Goal: Information Seeking & Learning: Learn about a topic

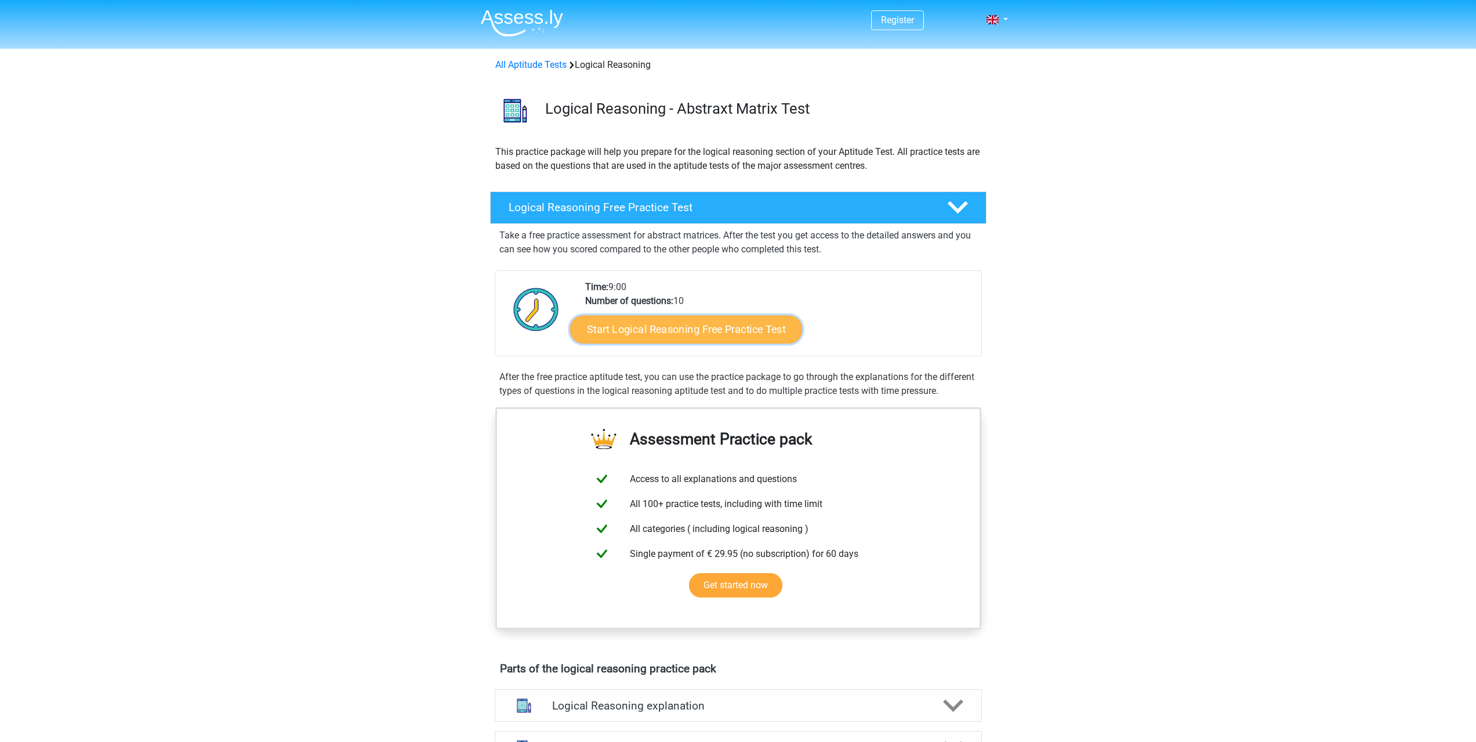
click at [705, 335] on link "Start Logical Reasoning Free Practice Test" at bounding box center [686, 329] width 232 height 28
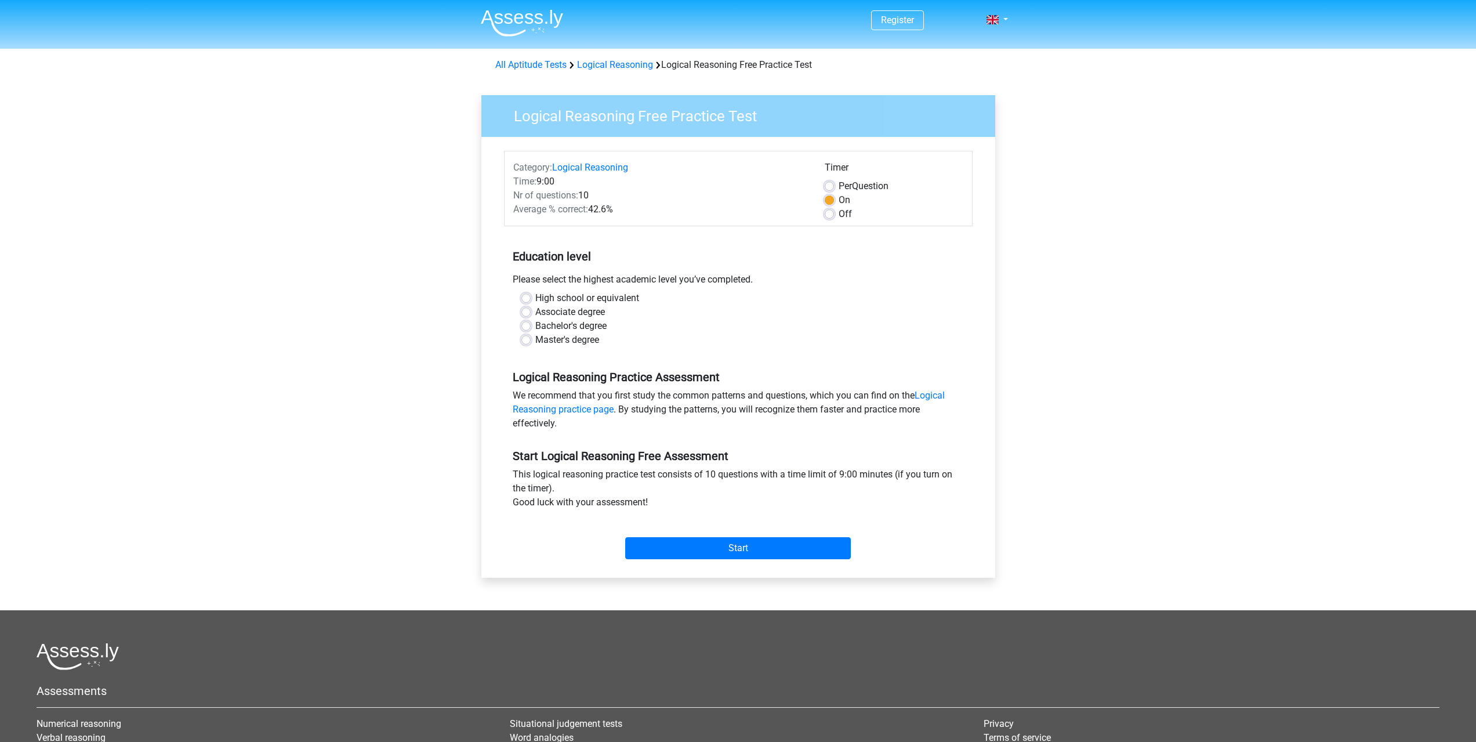
click at [535, 344] on label "Master's degree" at bounding box center [567, 340] width 64 height 14
click at [524, 344] on input "Master's degree" at bounding box center [525, 339] width 9 height 12
radio input "true"
click at [549, 413] on link "Logical Reasoning practice page" at bounding box center [729, 402] width 432 height 25
click at [787, 550] on input "Start" at bounding box center [738, 548] width 226 height 22
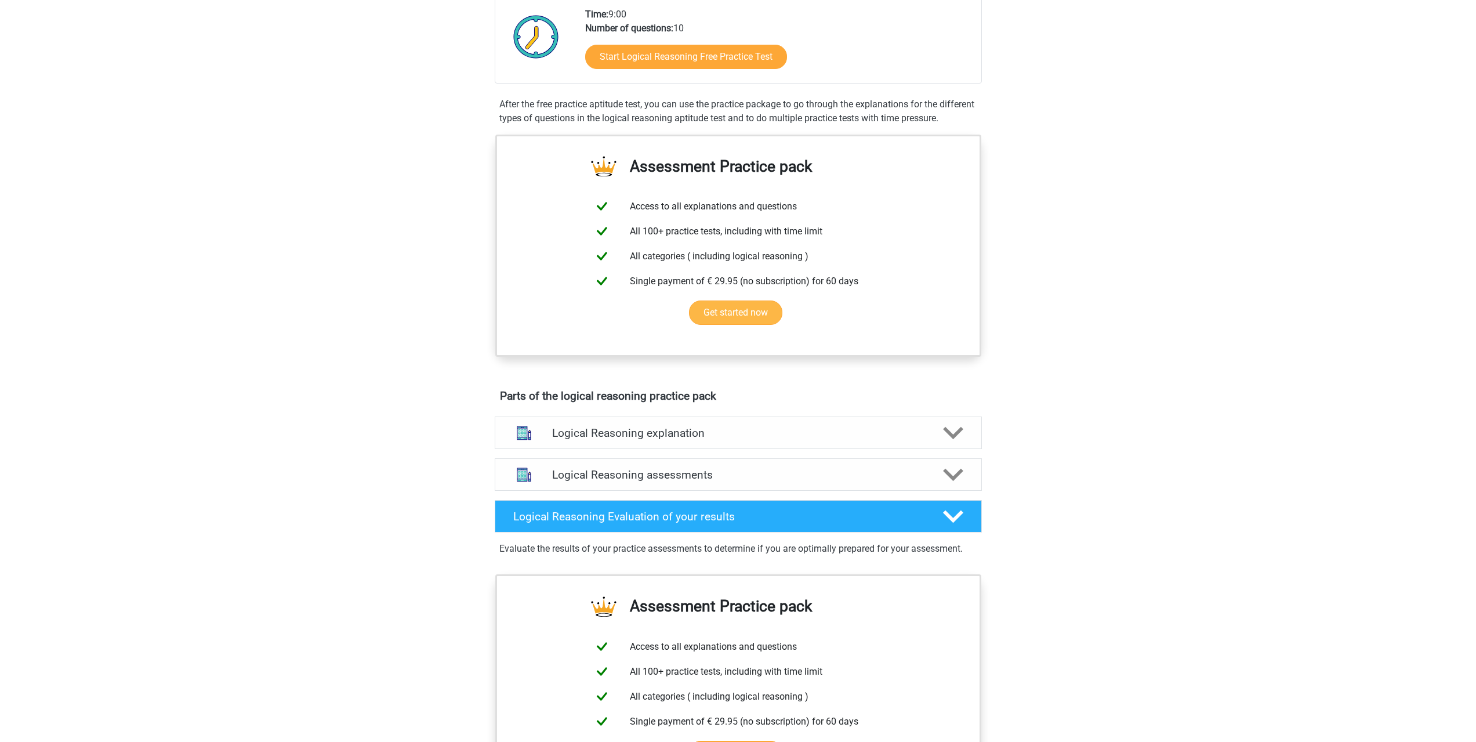
scroll to position [270, 0]
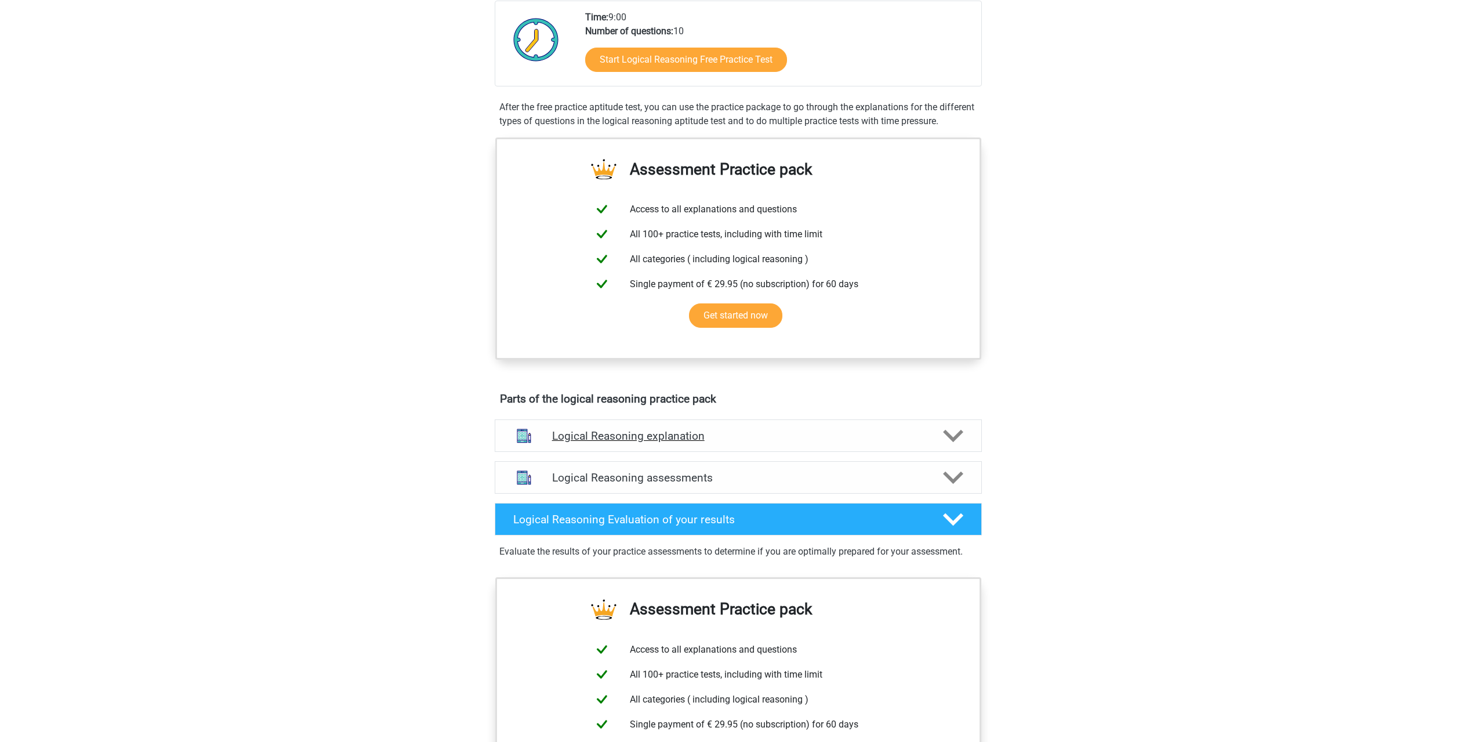
click at [789, 442] on h4 "Logical Reasoning explanation" at bounding box center [738, 435] width 372 height 13
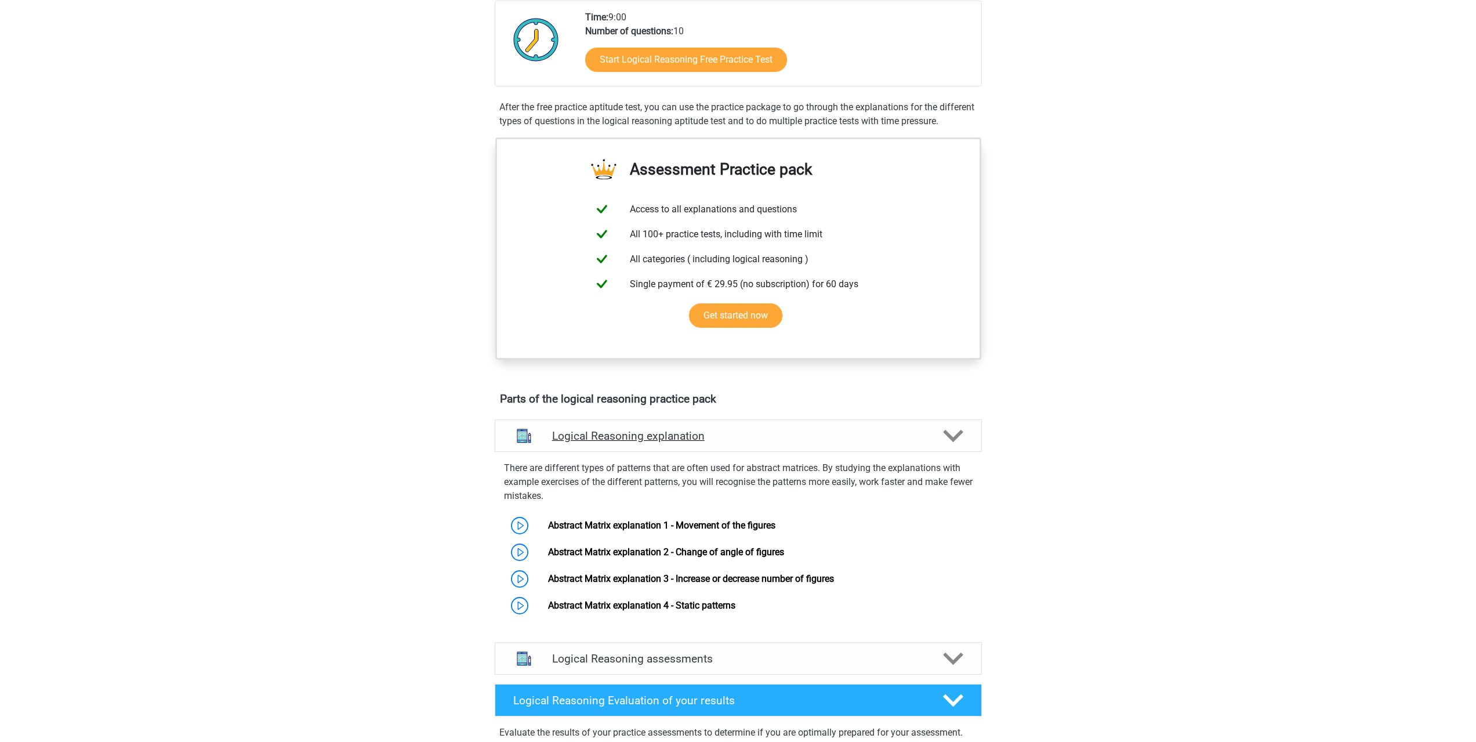
click at [789, 442] on h4 "Logical Reasoning explanation" at bounding box center [738, 435] width 372 height 13
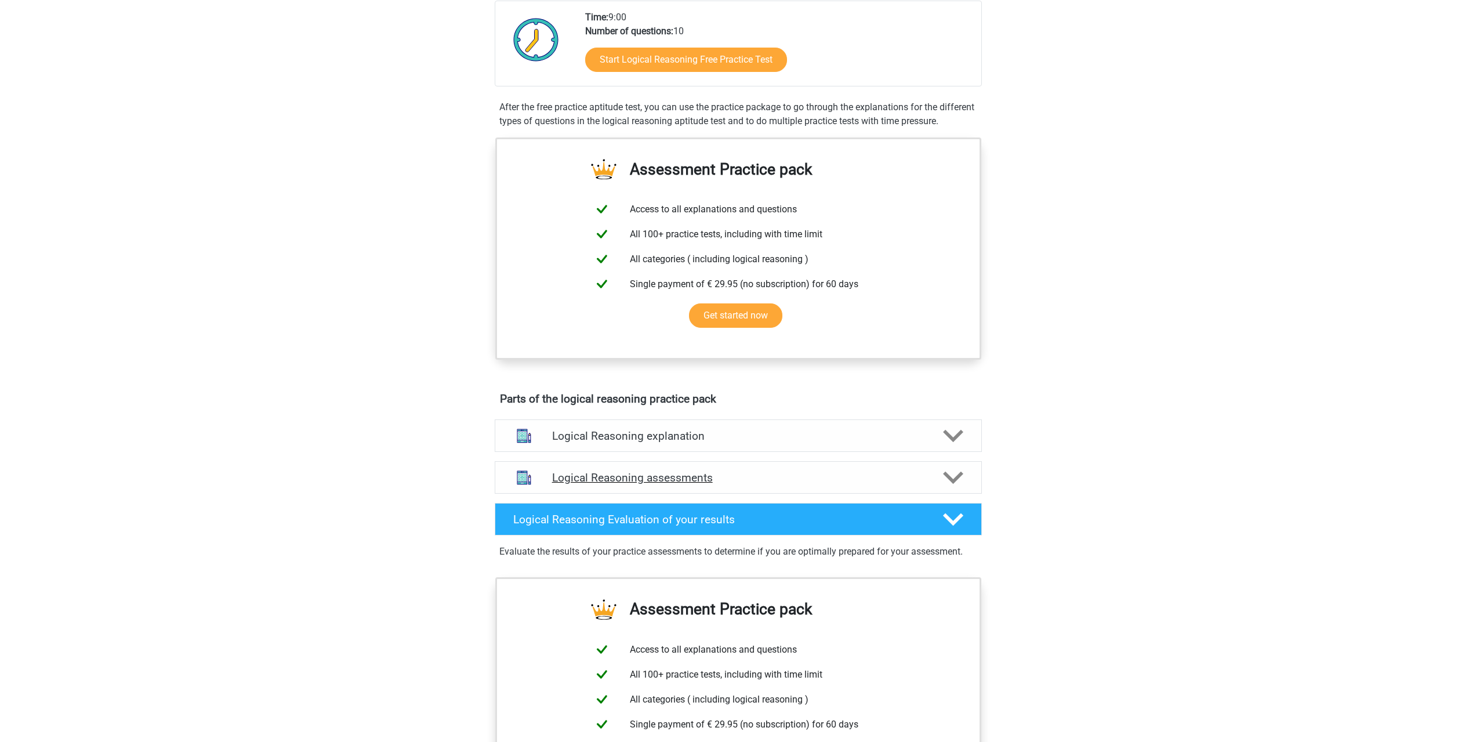
click at [777, 484] on h4 "Logical Reasoning assessments" at bounding box center [738, 477] width 372 height 13
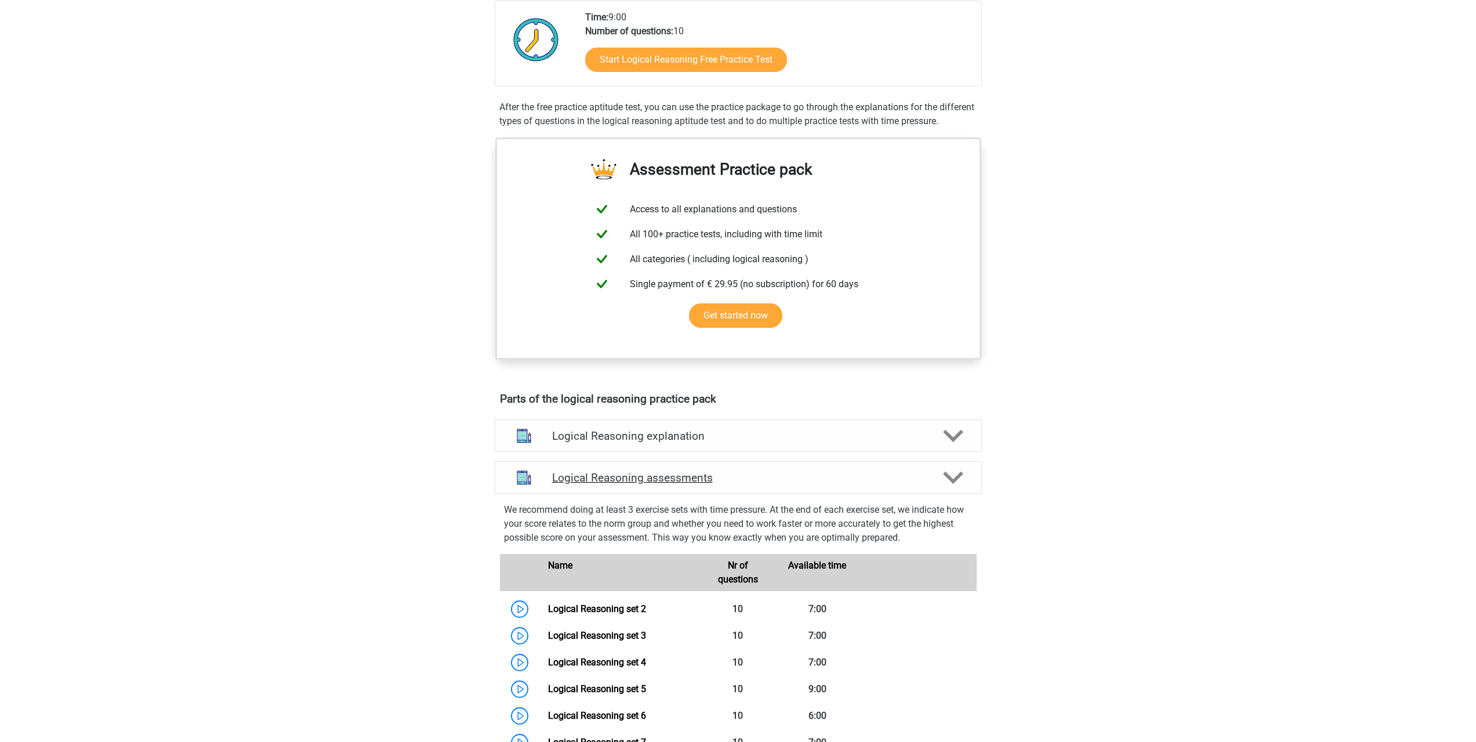
click at [777, 484] on h4 "Logical Reasoning assessments" at bounding box center [738, 477] width 372 height 13
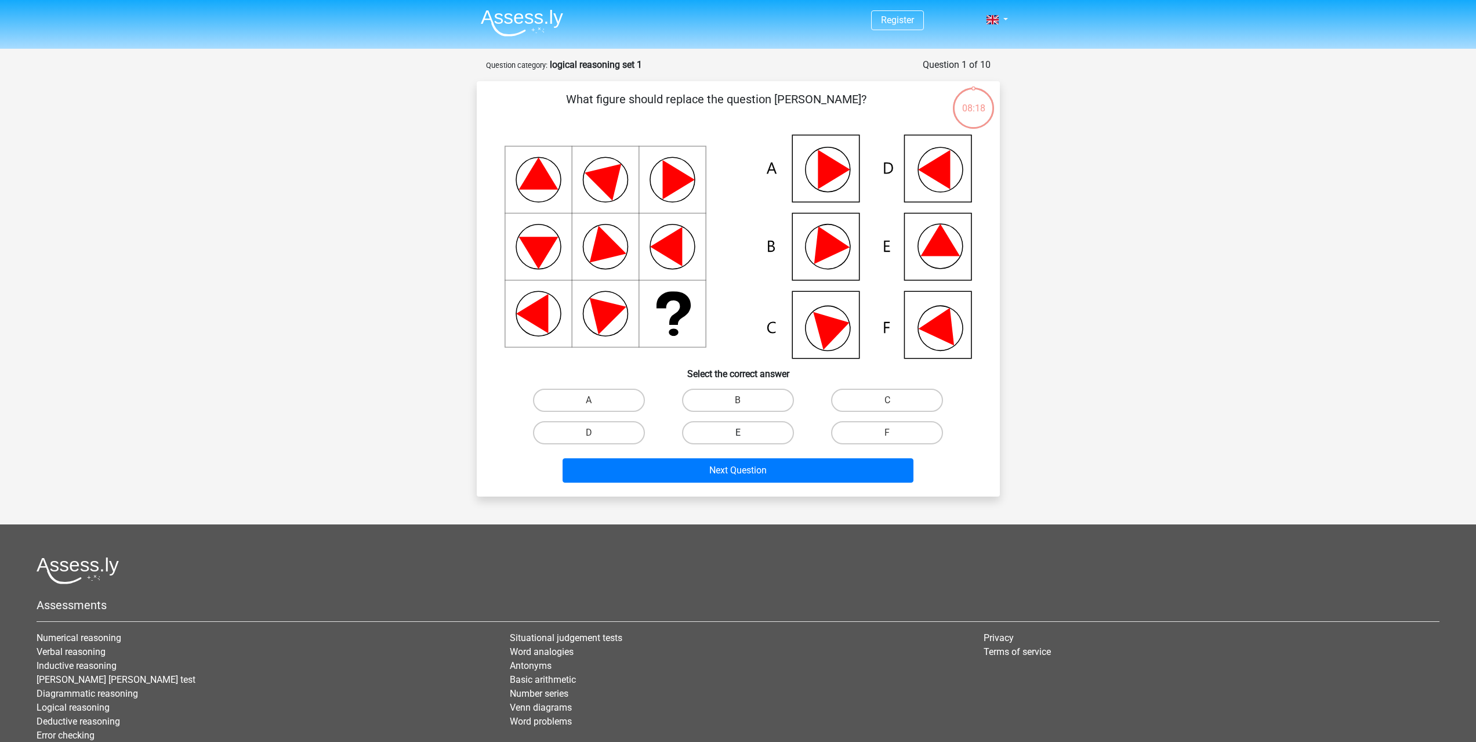
click at [775, 434] on label "E" at bounding box center [738, 432] width 112 height 23
click at [745, 434] on input "E" at bounding box center [742, 437] width 8 height 8
radio input "true"
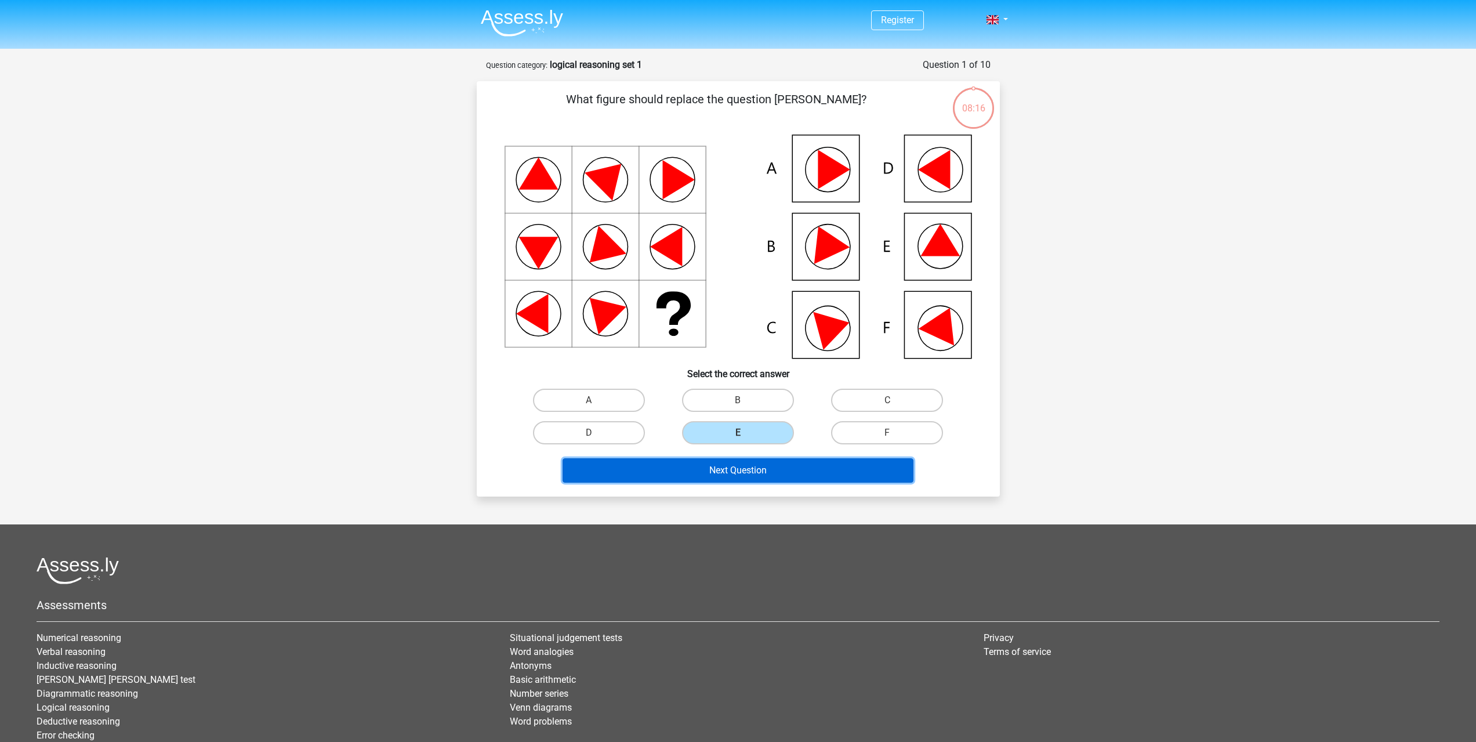
click at [768, 471] on button "Next Question" at bounding box center [737, 470] width 351 height 24
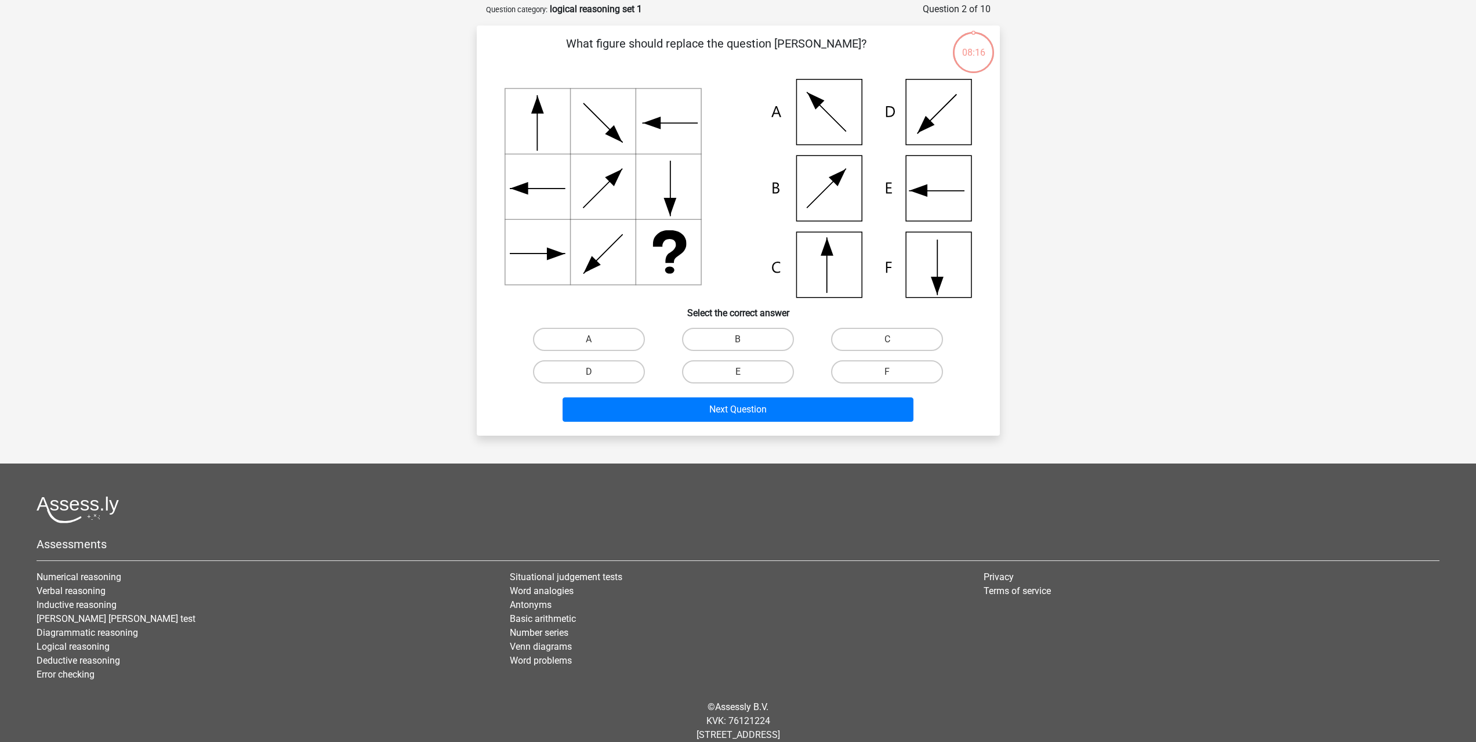
scroll to position [58, 0]
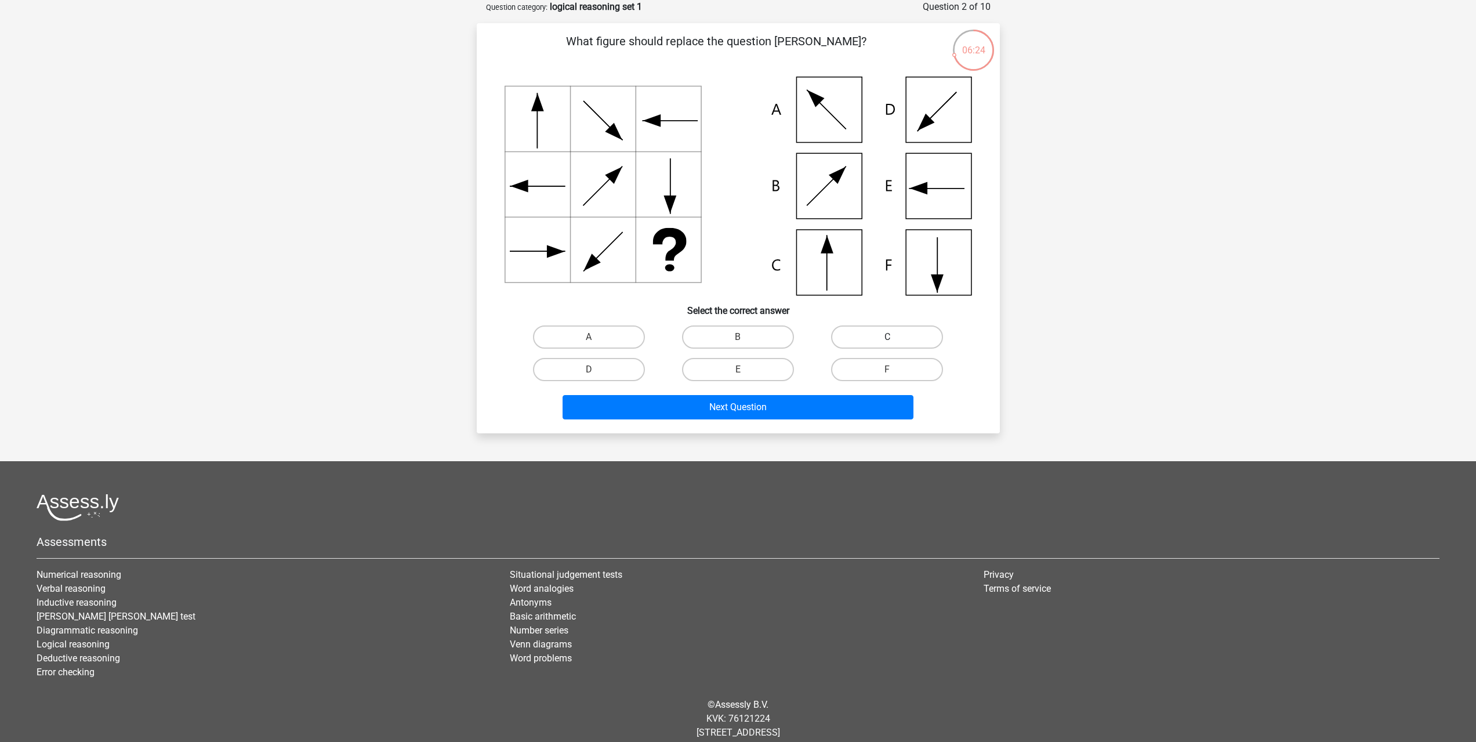
click at [878, 337] on label "C" at bounding box center [887, 336] width 112 height 23
click at [887, 337] on input "C" at bounding box center [891, 341] width 8 height 8
radio input "true"
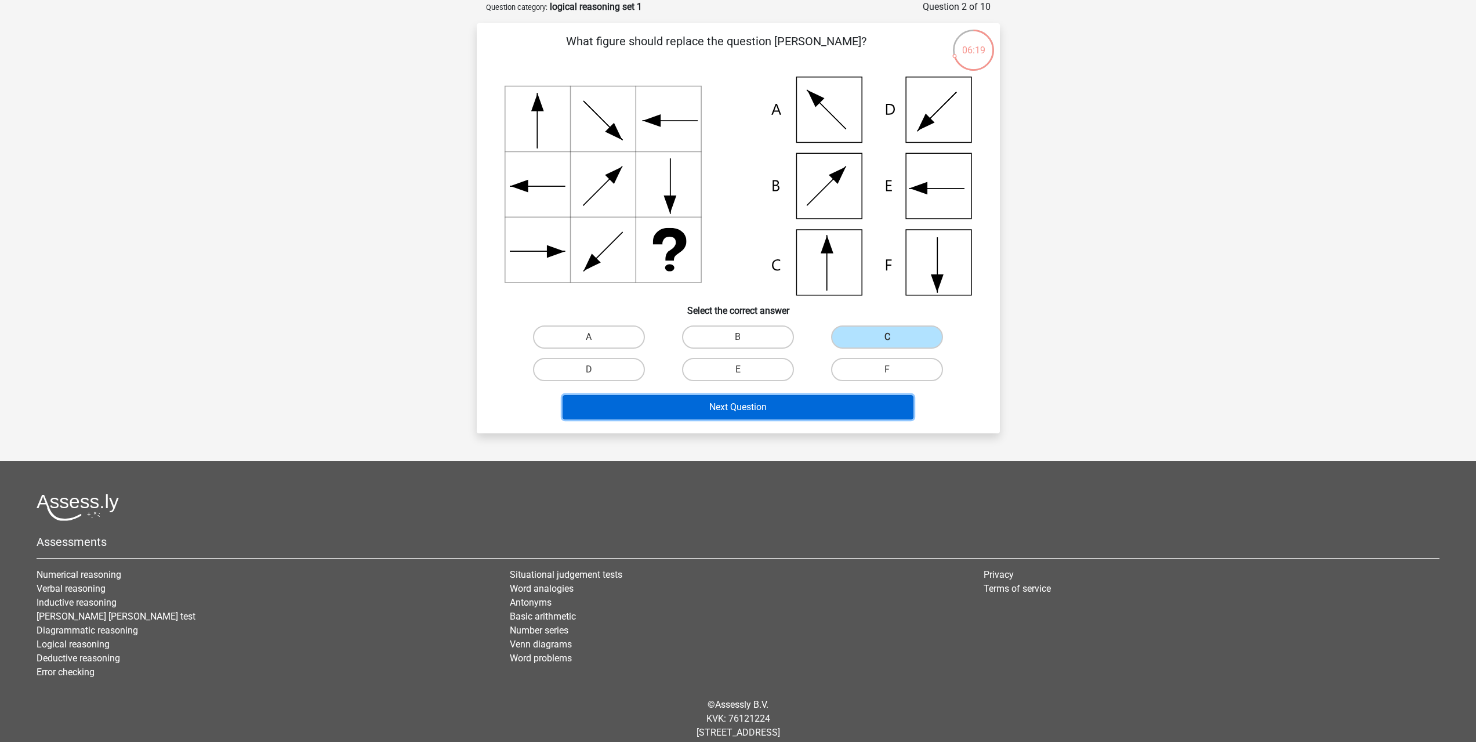
click at [770, 407] on button "Next Question" at bounding box center [737, 407] width 351 height 24
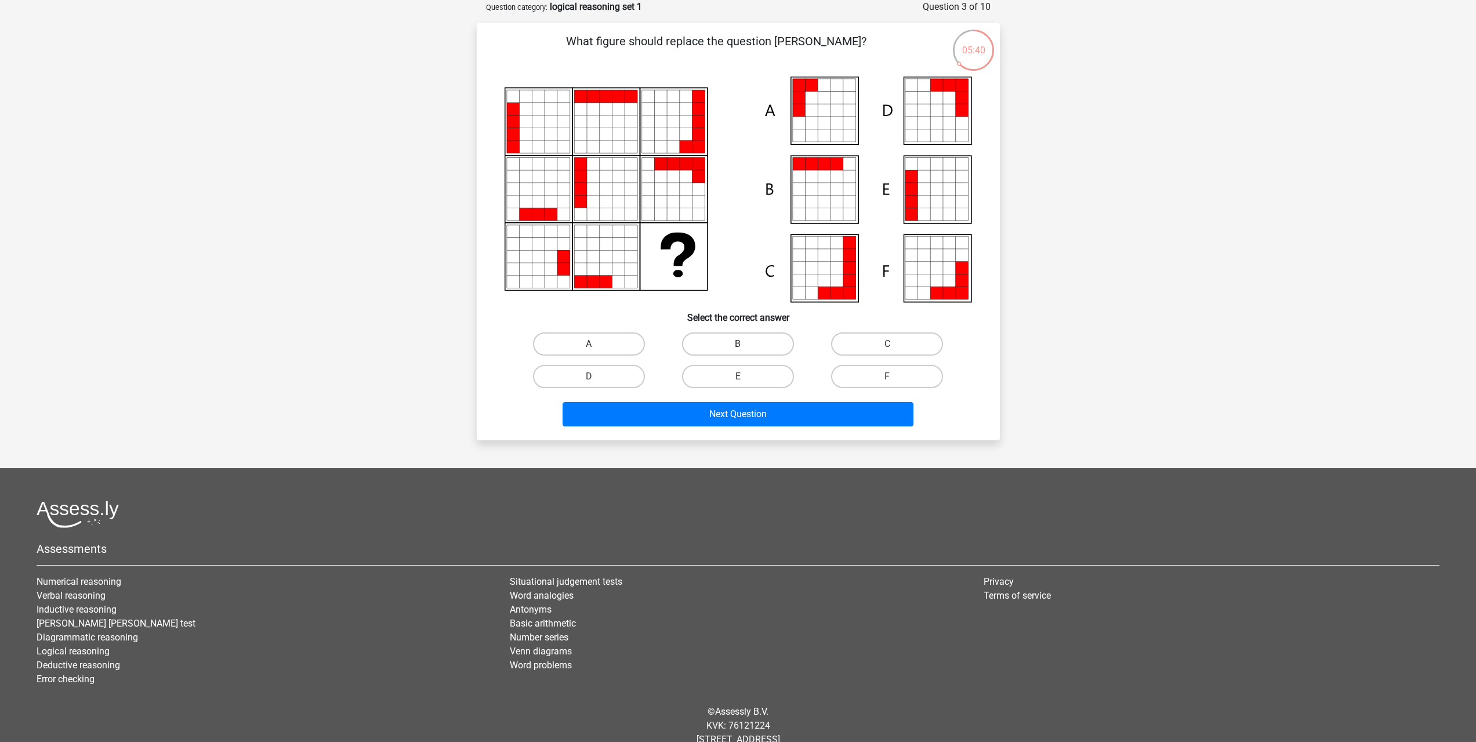
click at [762, 342] on label "B" at bounding box center [738, 343] width 112 height 23
click at [745, 344] on input "B" at bounding box center [742, 348] width 8 height 8
radio input "true"
click at [761, 411] on button "Next Question" at bounding box center [737, 414] width 351 height 24
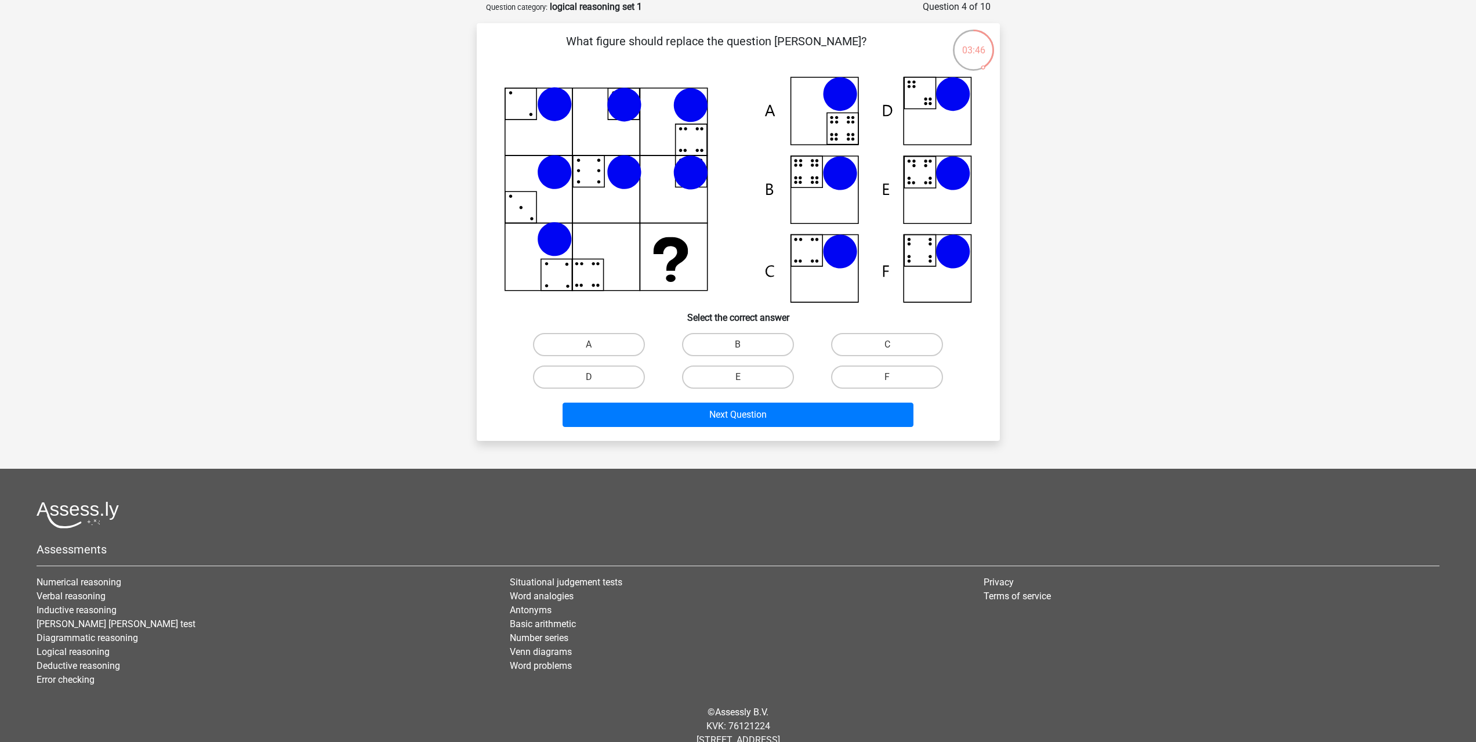
click at [960, 137] on icon at bounding box center [737, 190] width 467 height 226
click at [598, 375] on label "D" at bounding box center [589, 376] width 112 height 23
click at [596, 377] on input "D" at bounding box center [593, 381] width 8 height 8
radio input "true"
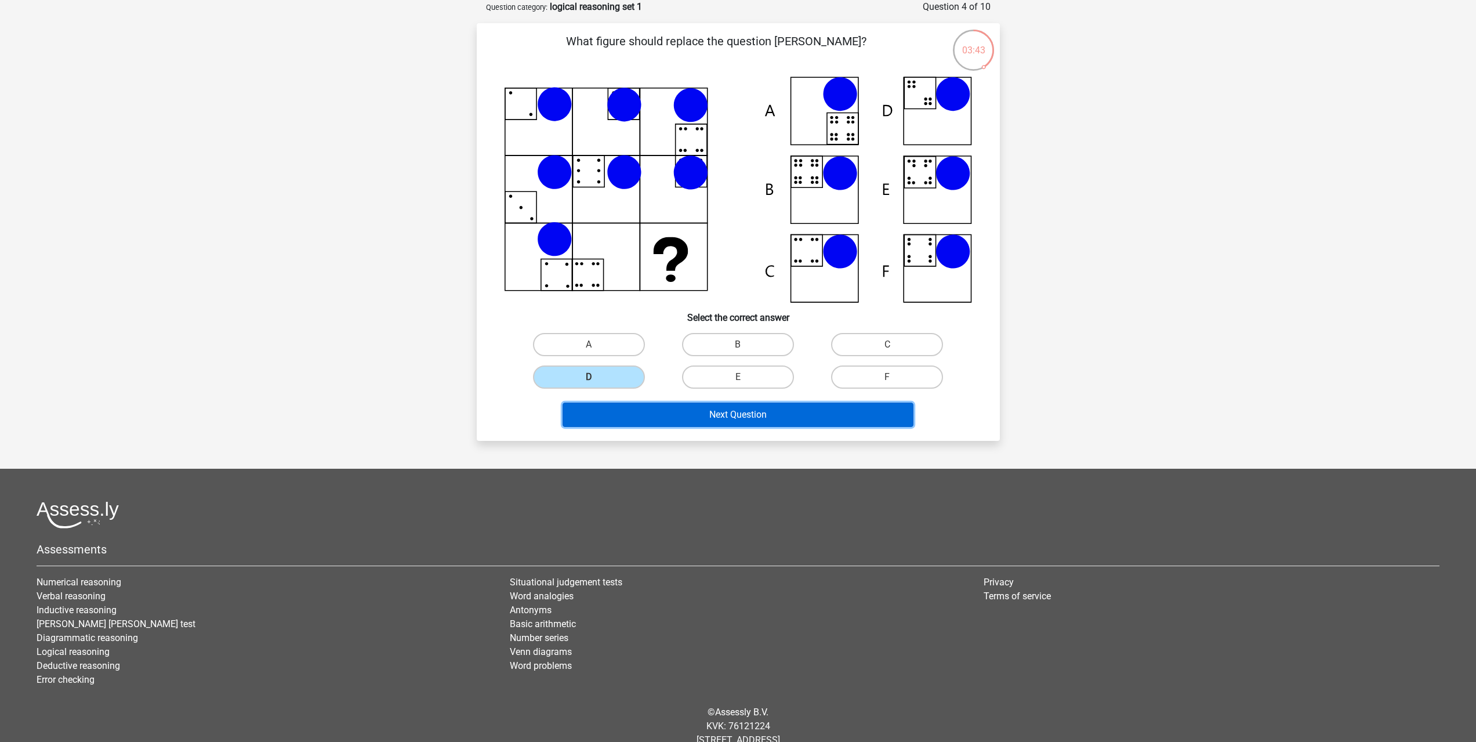
click at [697, 424] on button "Next Question" at bounding box center [737, 414] width 351 height 24
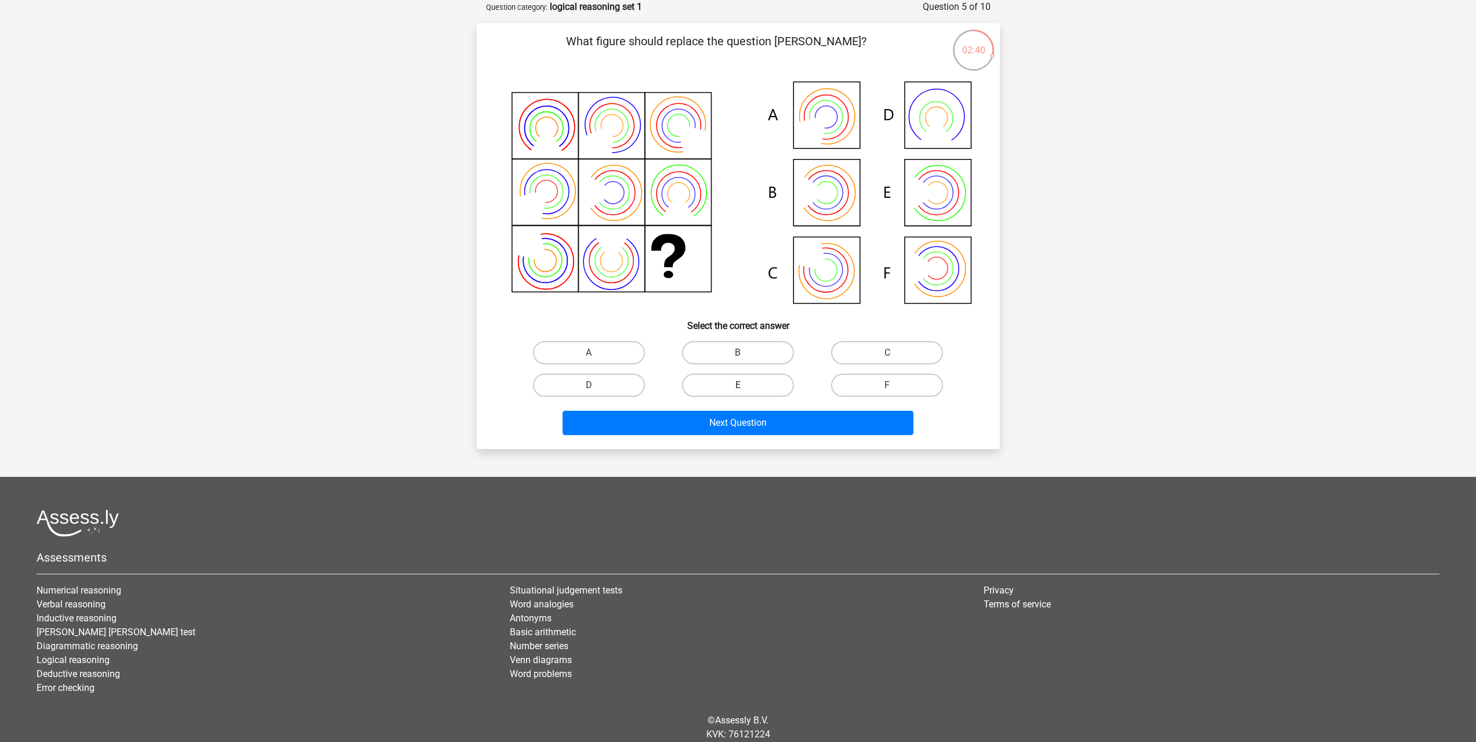
click at [707, 386] on label "E" at bounding box center [738, 384] width 112 height 23
click at [738, 386] on input "E" at bounding box center [742, 389] width 8 height 8
radio input "true"
click at [712, 426] on button "Next Question" at bounding box center [737, 423] width 351 height 24
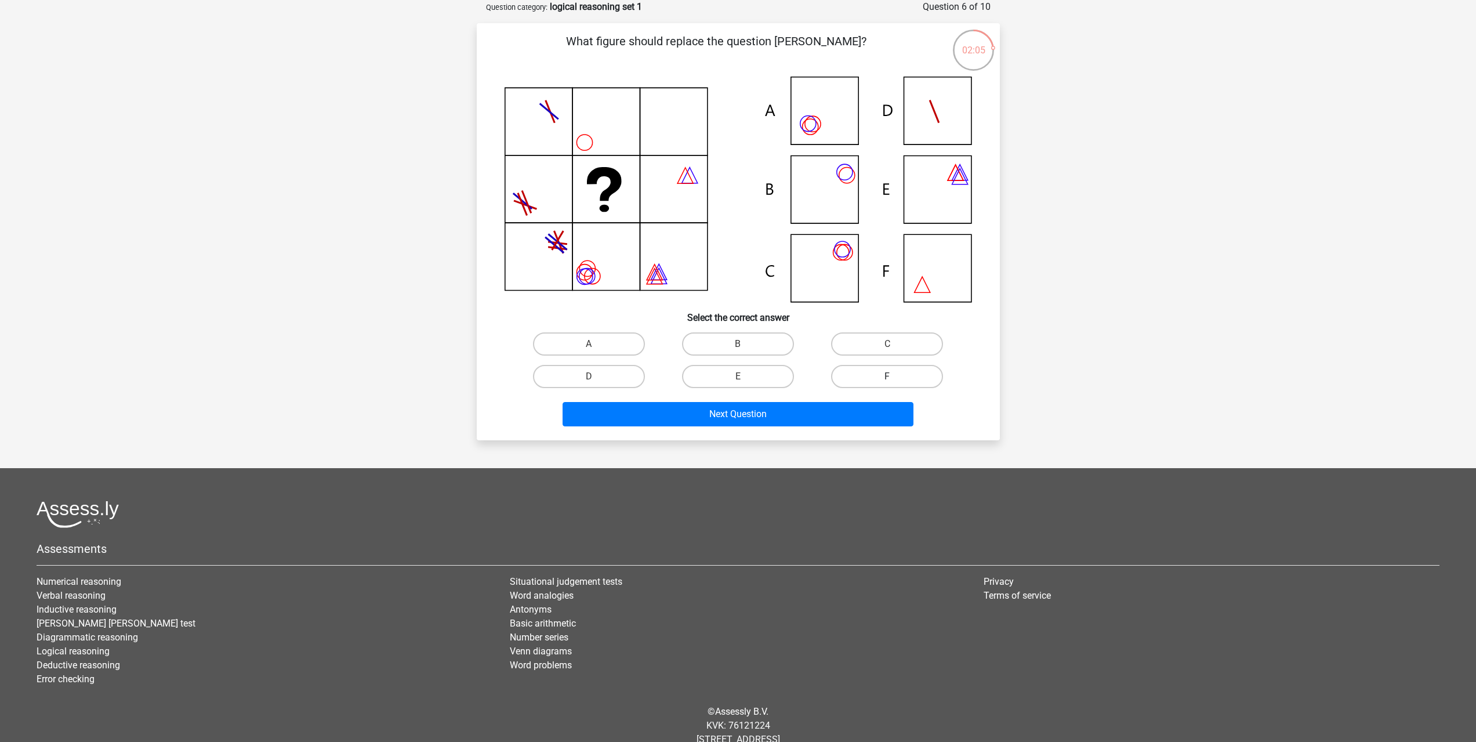
click at [885, 374] on label "F" at bounding box center [887, 376] width 112 height 23
click at [887, 376] on input "F" at bounding box center [891, 380] width 8 height 8
radio input "true"
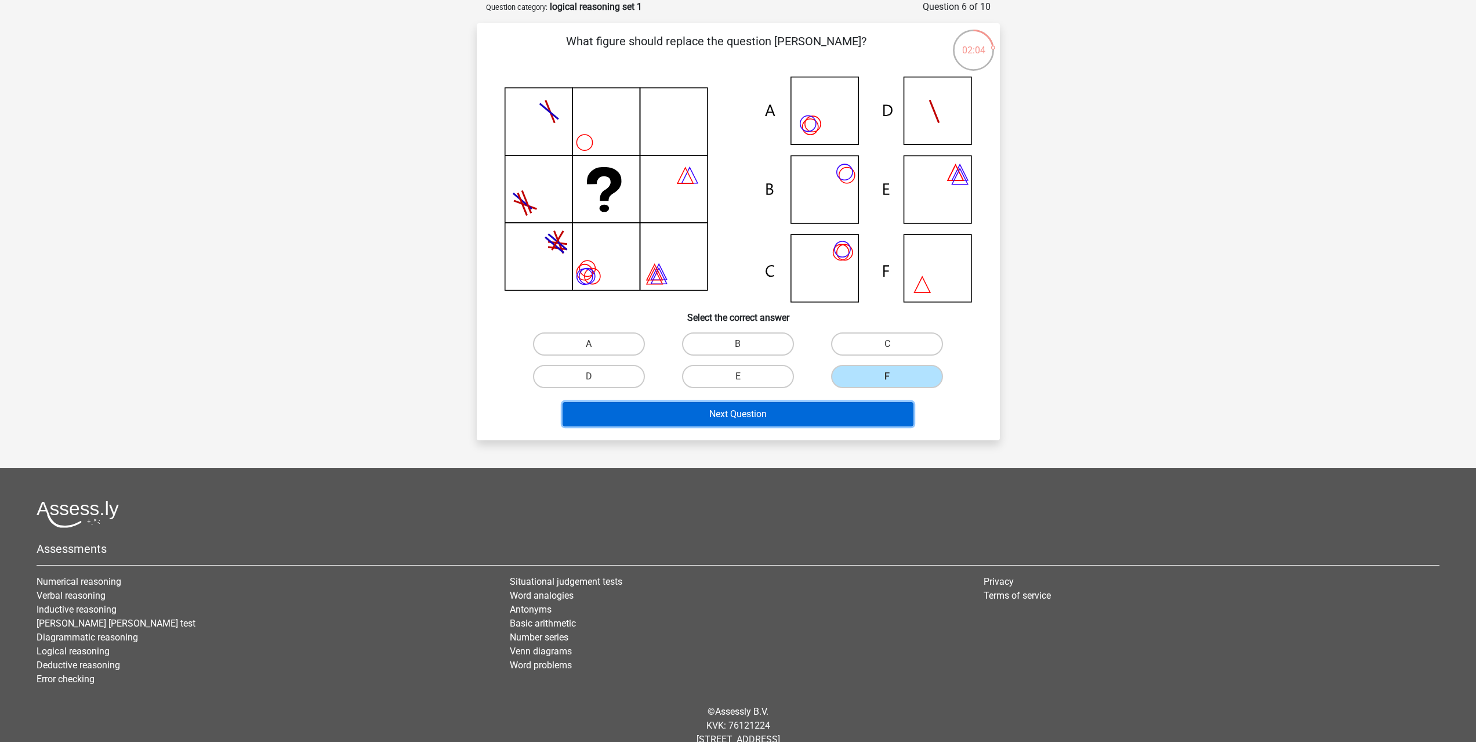
click at [837, 410] on button "Next Question" at bounding box center [737, 414] width 351 height 24
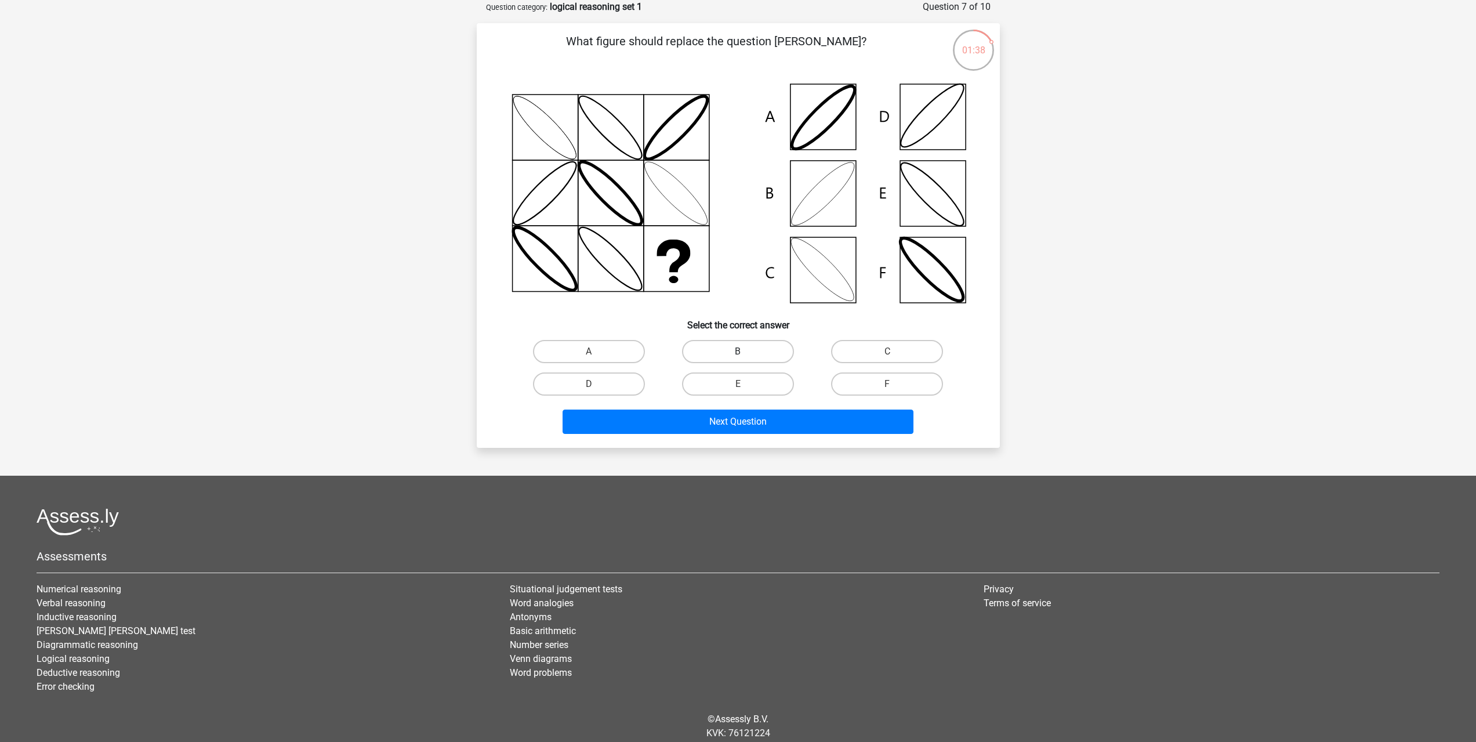
click at [763, 354] on label "B" at bounding box center [738, 351] width 112 height 23
click at [745, 354] on input "B" at bounding box center [742, 355] width 8 height 8
radio input "true"
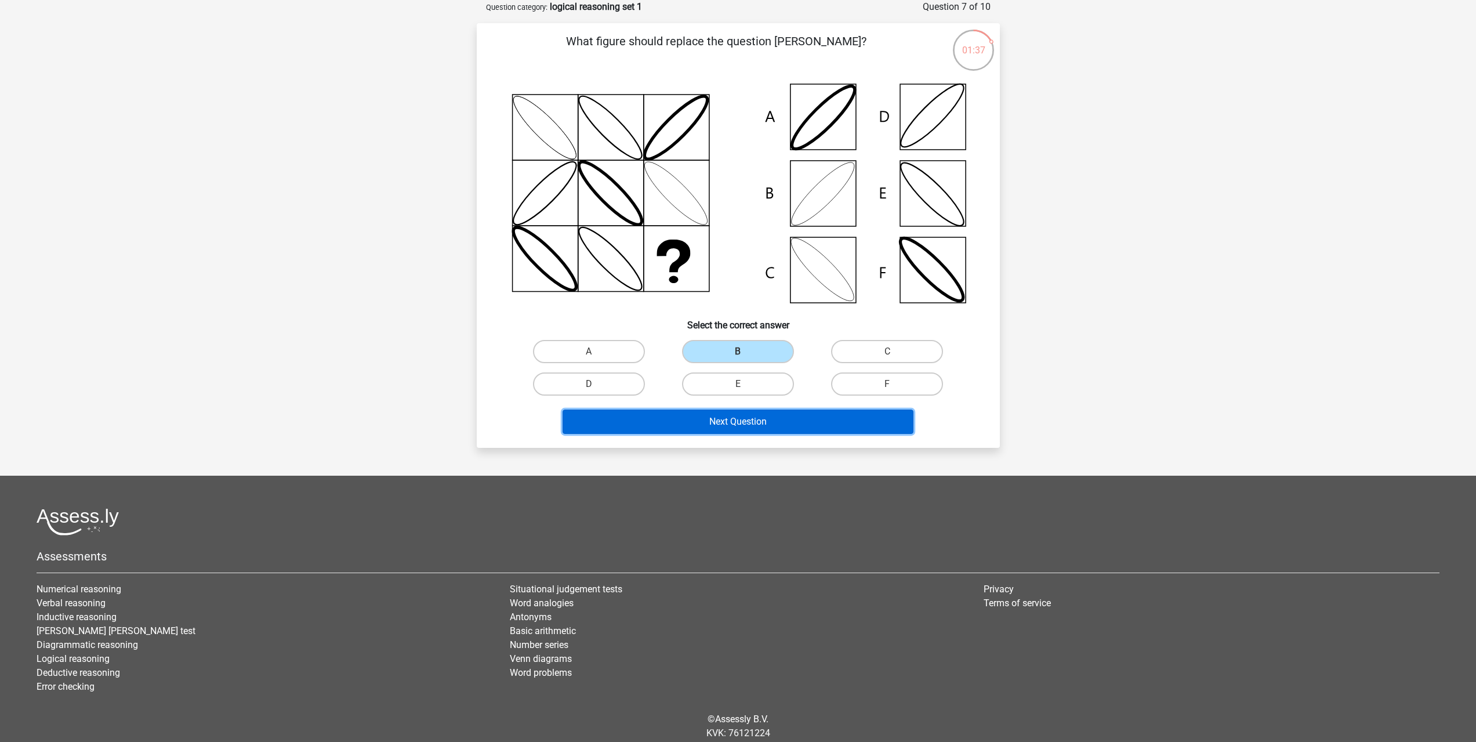
click at [738, 424] on button "Next Question" at bounding box center [737, 421] width 351 height 24
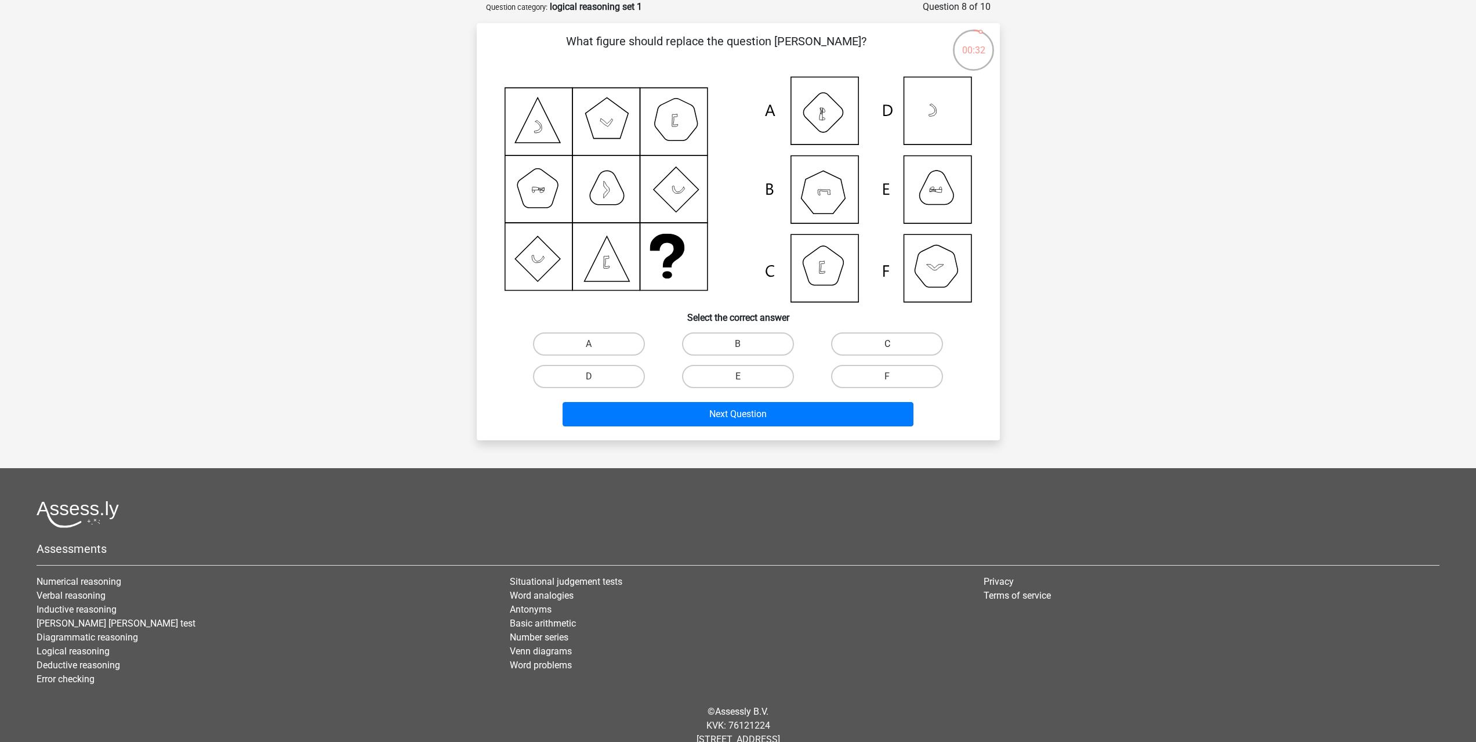
click at [870, 344] on label "C" at bounding box center [887, 343] width 112 height 23
click at [887, 344] on input "C" at bounding box center [891, 348] width 8 height 8
radio input "true"
click at [741, 418] on button "Next Question" at bounding box center [737, 414] width 351 height 24
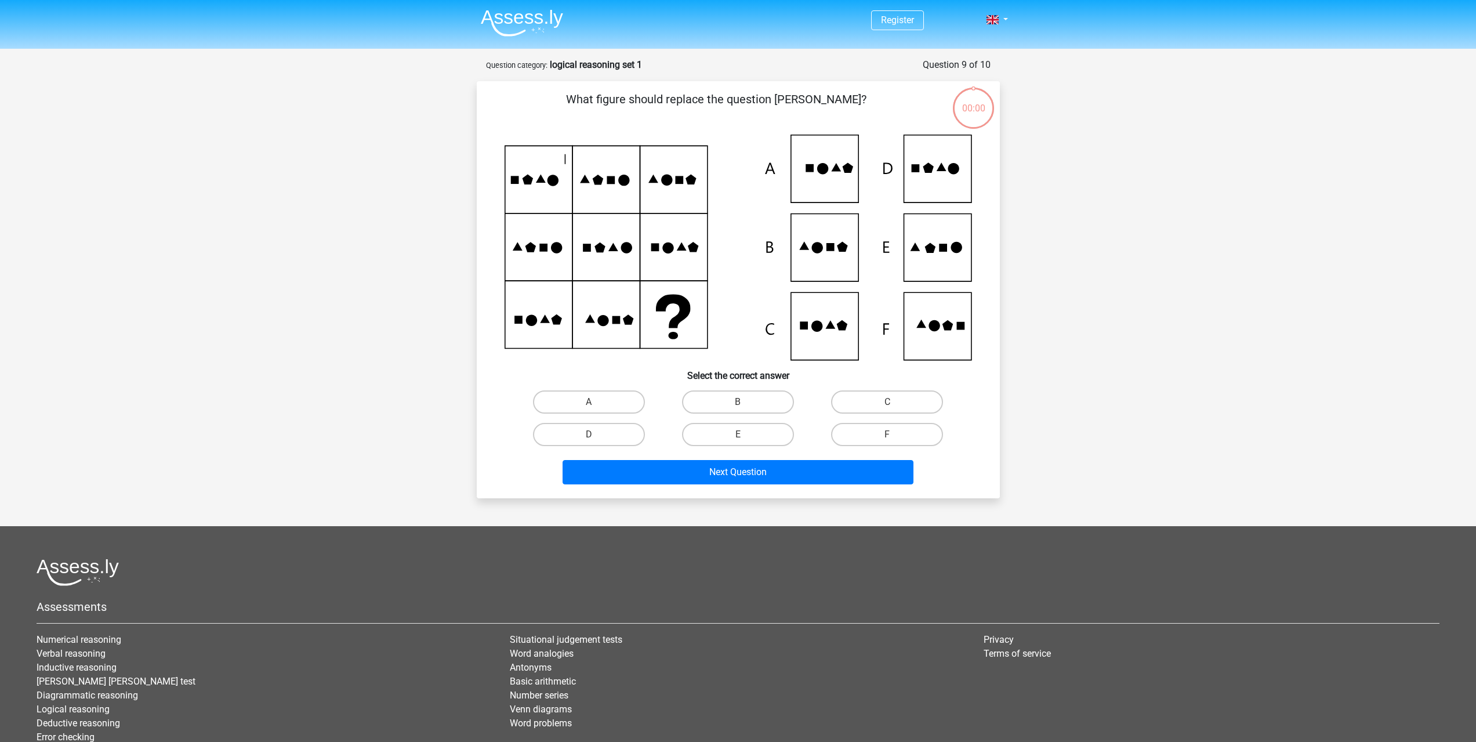
scroll to position [58, 0]
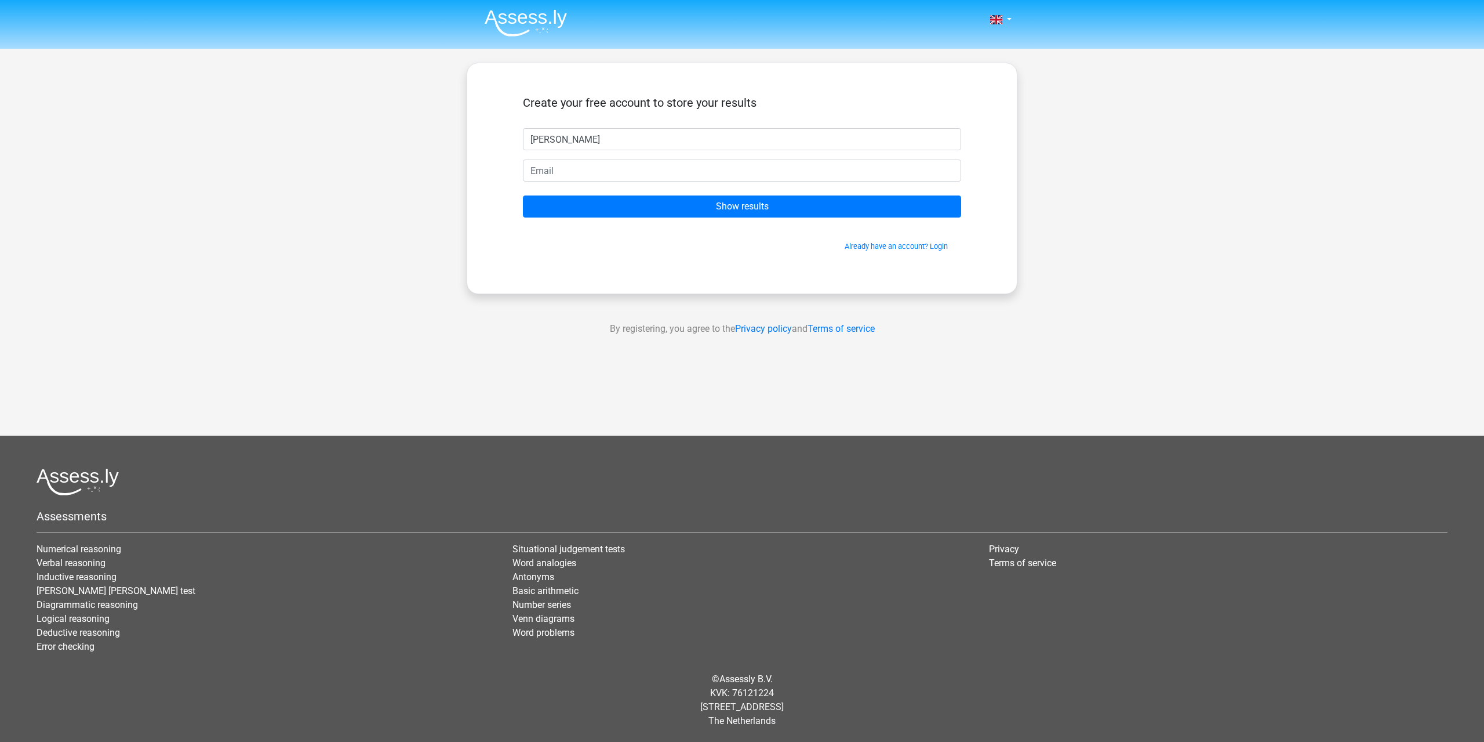
type input "[PERSON_NAME]"
type input "[PERSON_NAME][EMAIL_ADDRESS][DOMAIN_NAME]"
click at [523, 195] on input "Show results" at bounding box center [742, 206] width 438 height 22
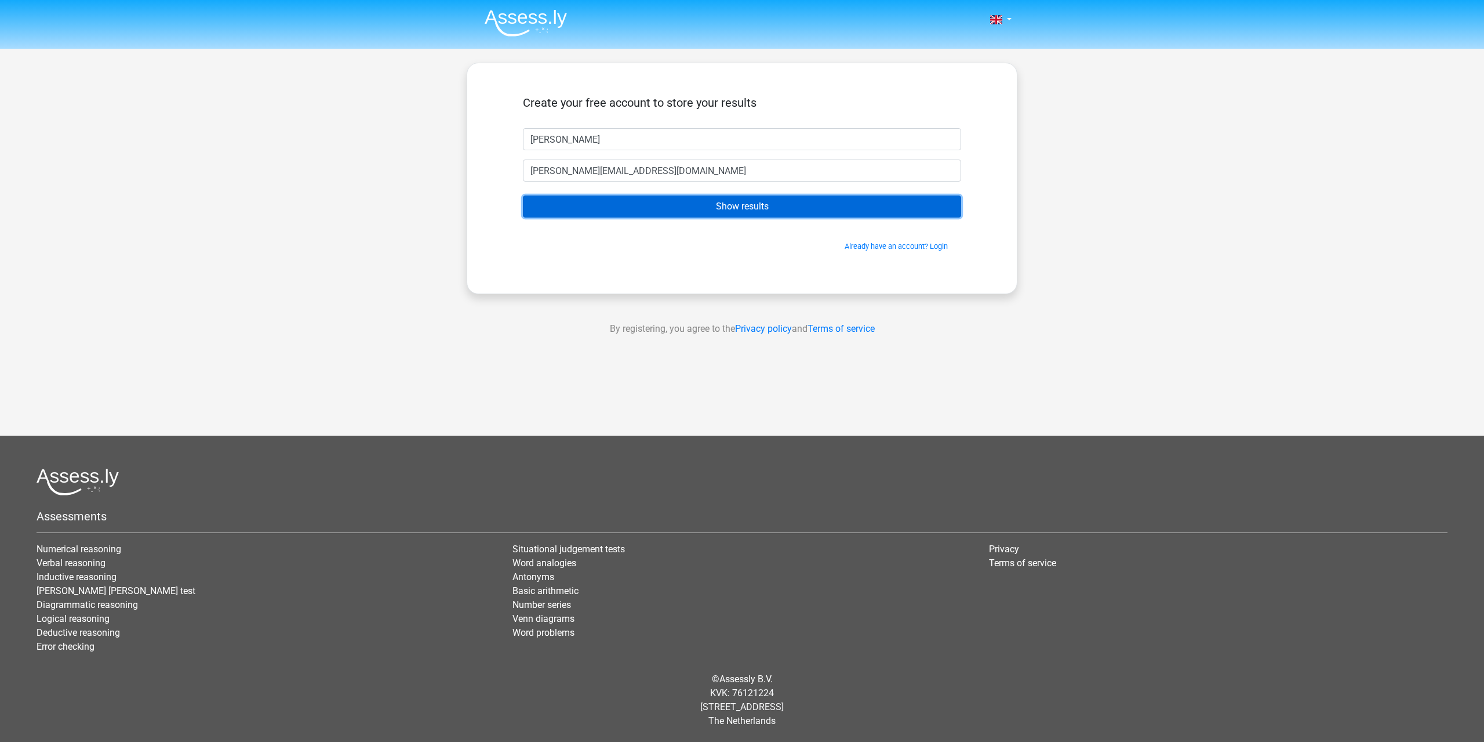
click at [793, 211] on input "Show results" at bounding box center [742, 206] width 438 height 22
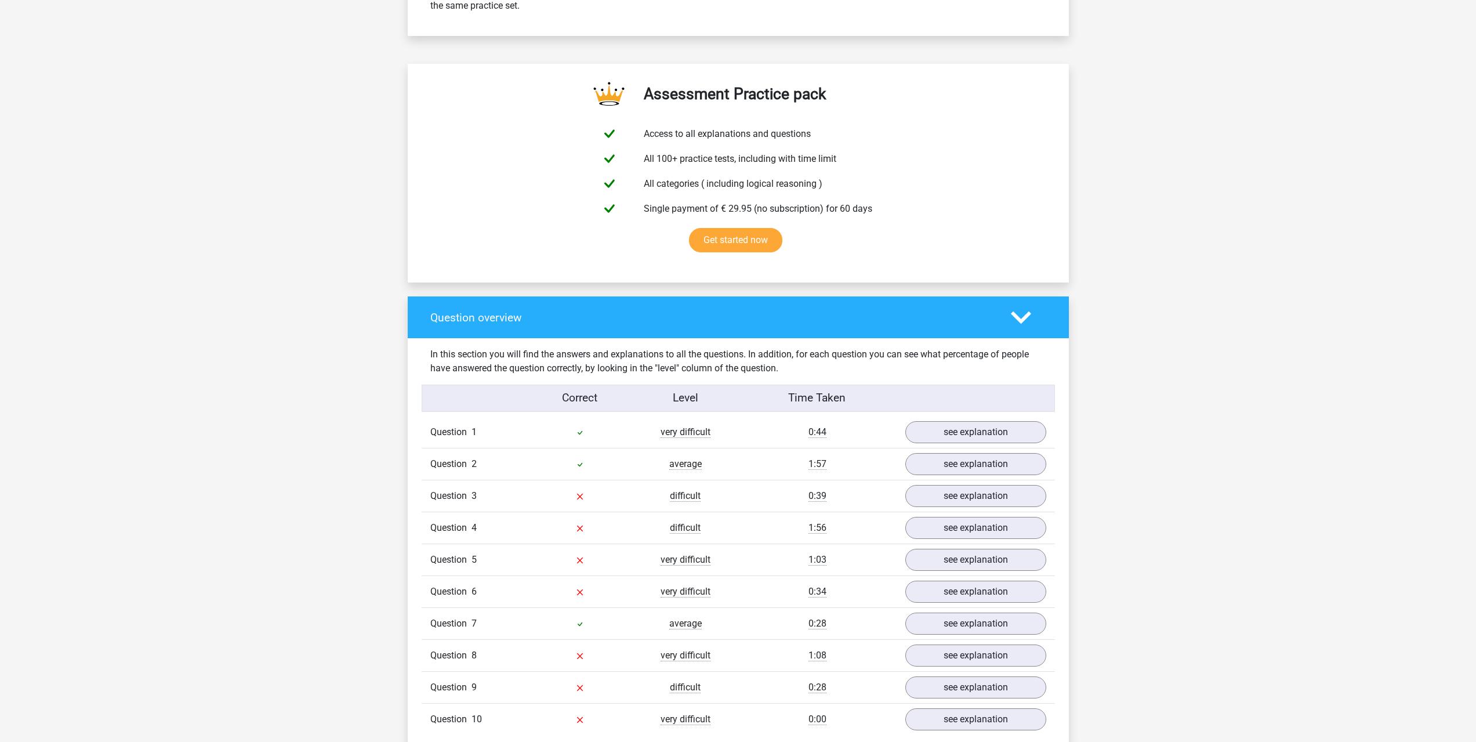
scroll to position [754, 0]
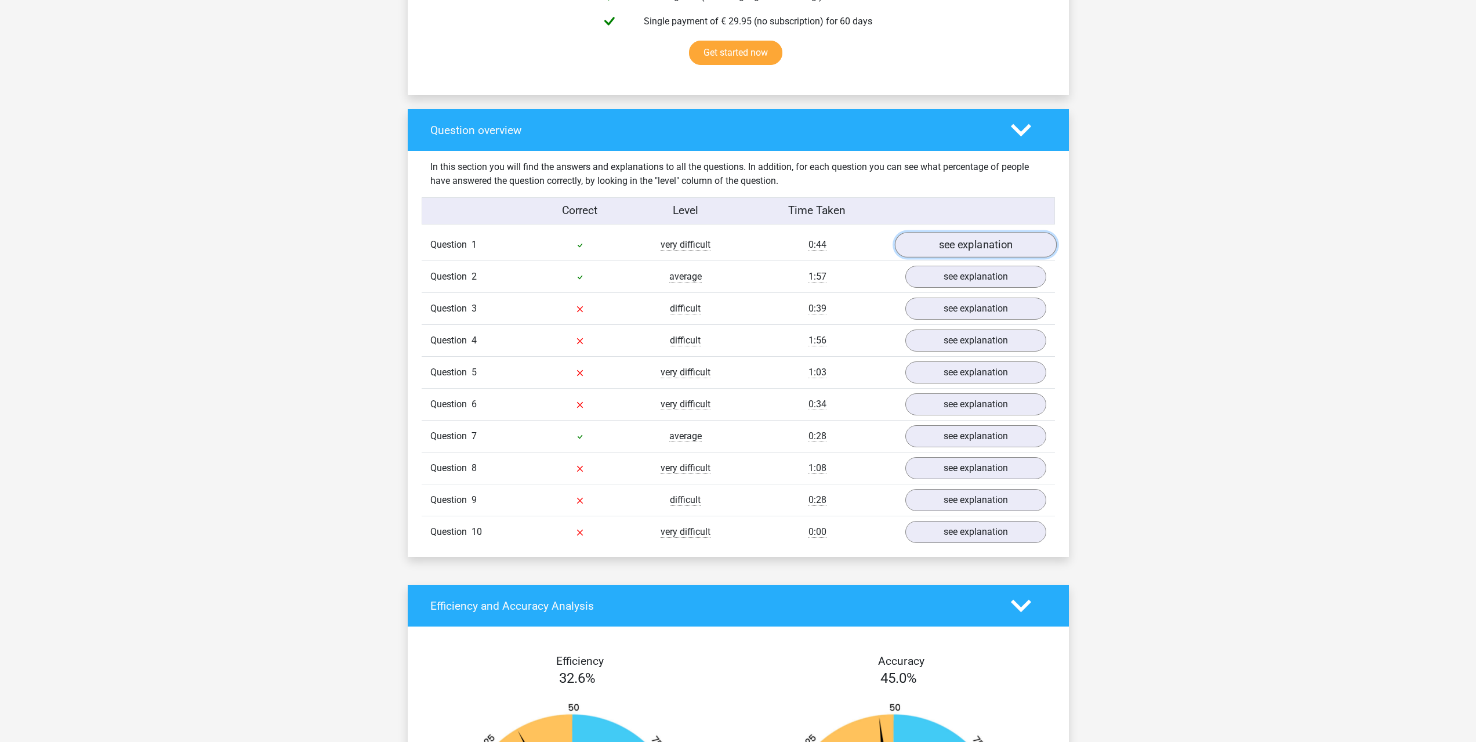
click at [942, 246] on link "see explanation" at bounding box center [975, 245] width 162 height 26
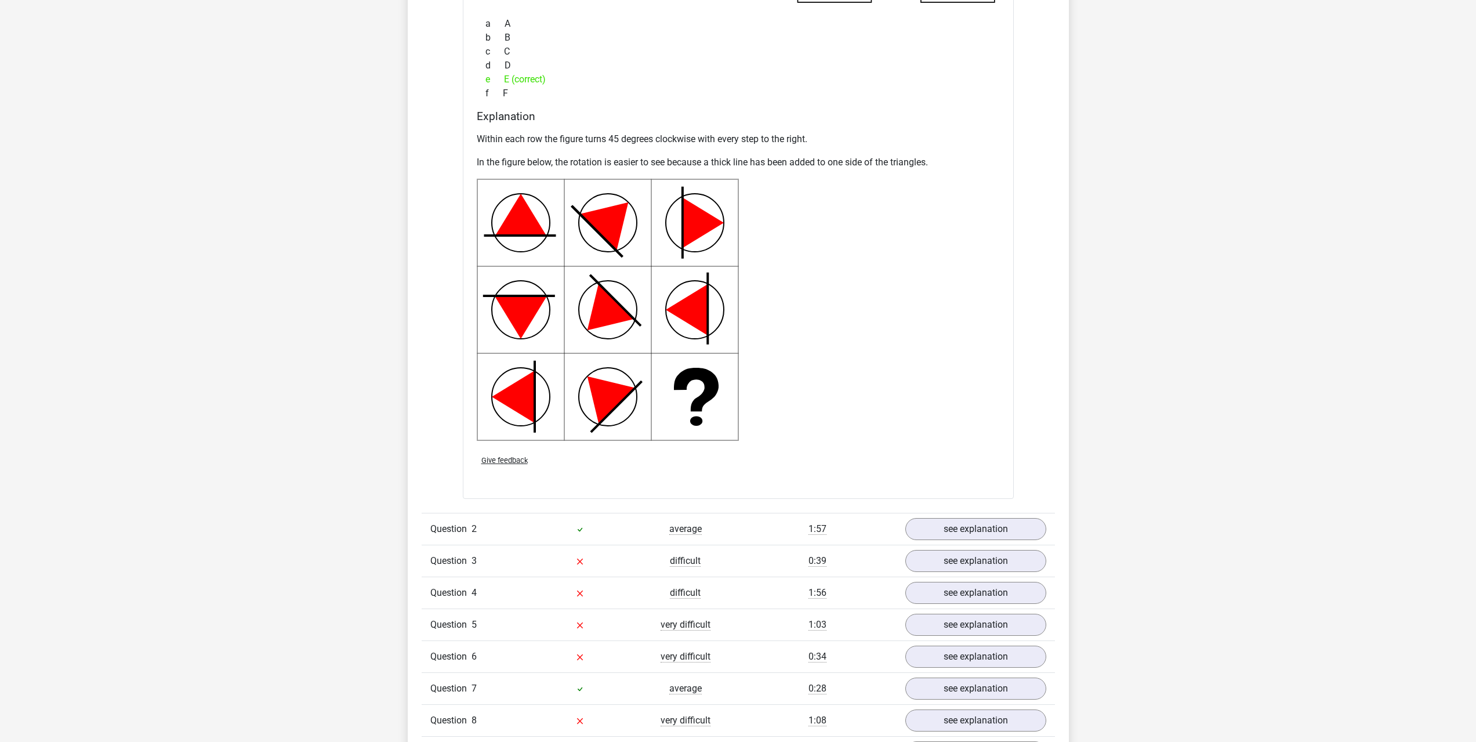
scroll to position [1334, 0]
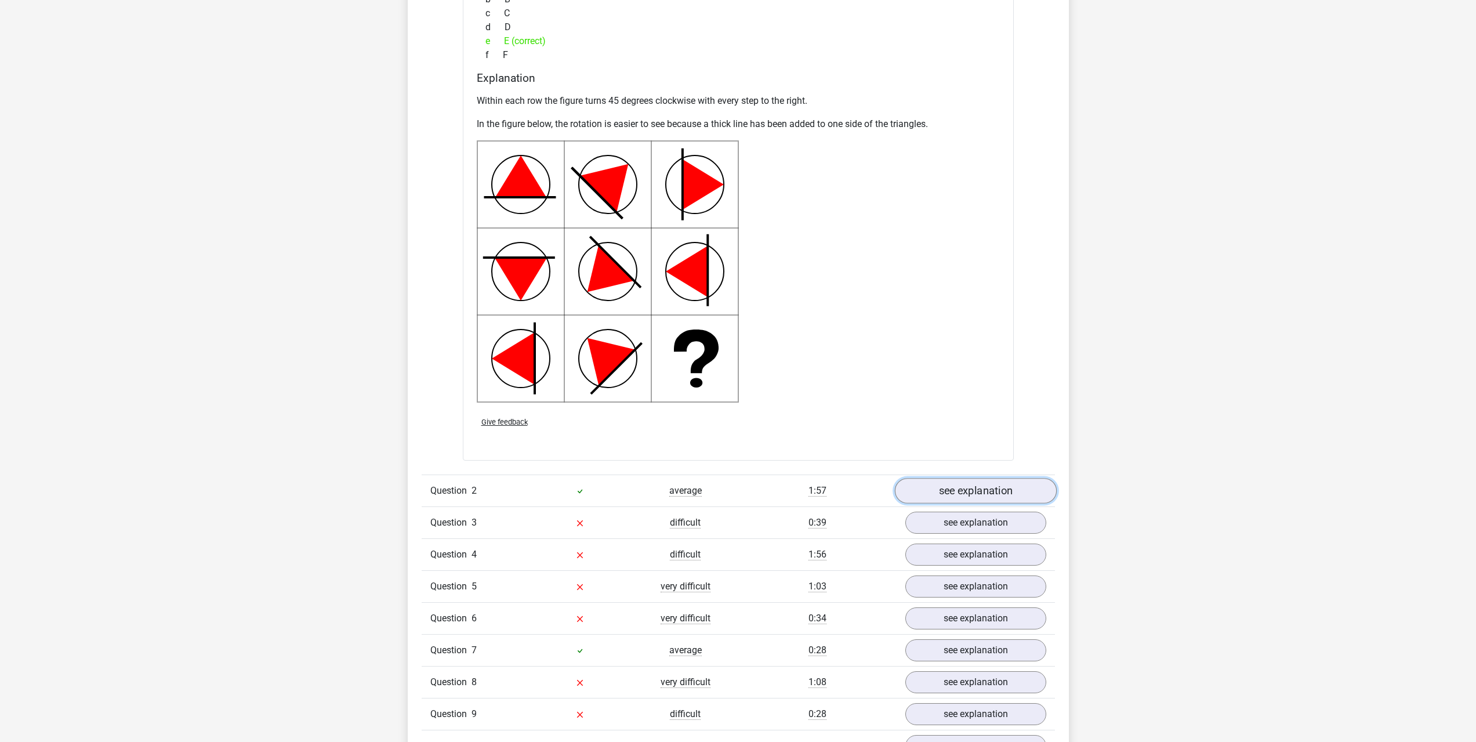
click at [961, 495] on link "see explanation" at bounding box center [975, 491] width 162 height 26
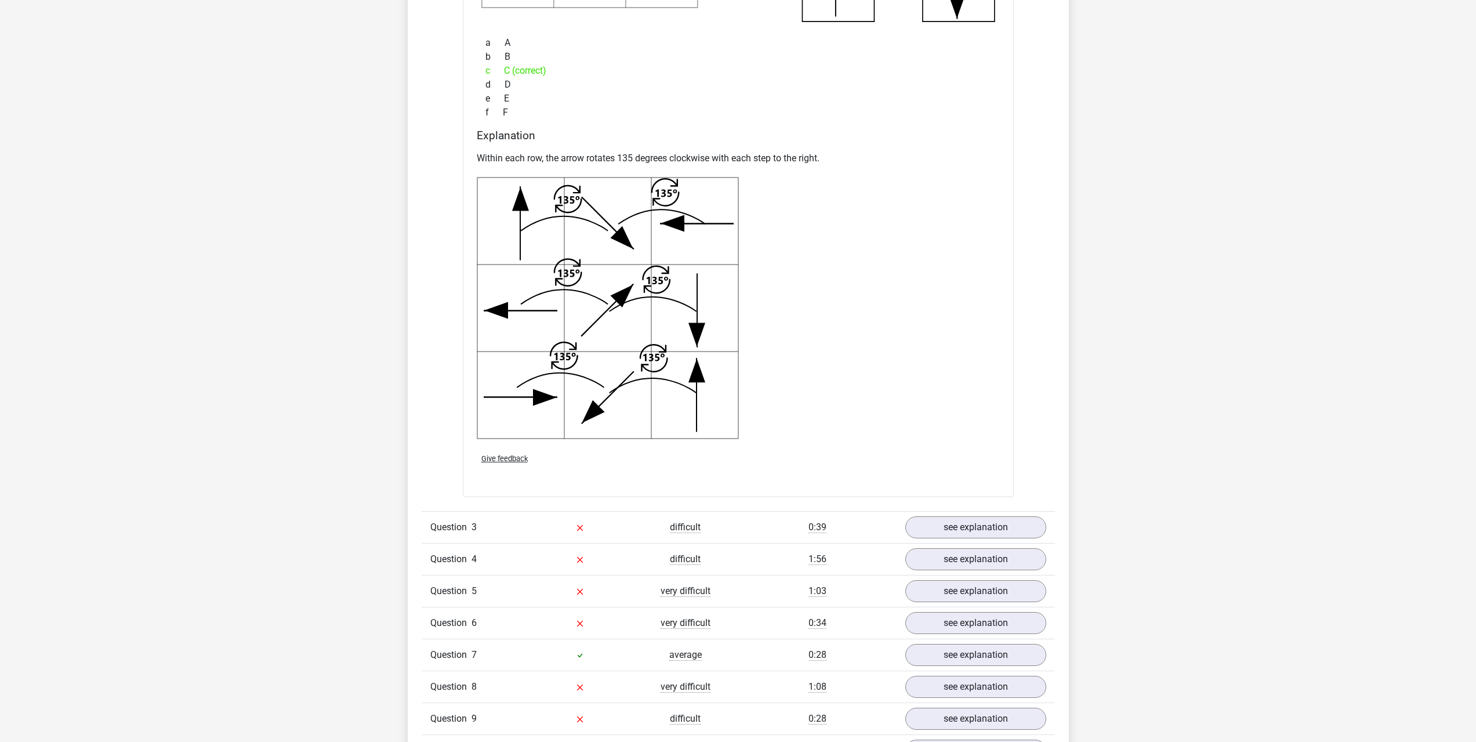
scroll to position [2261, 0]
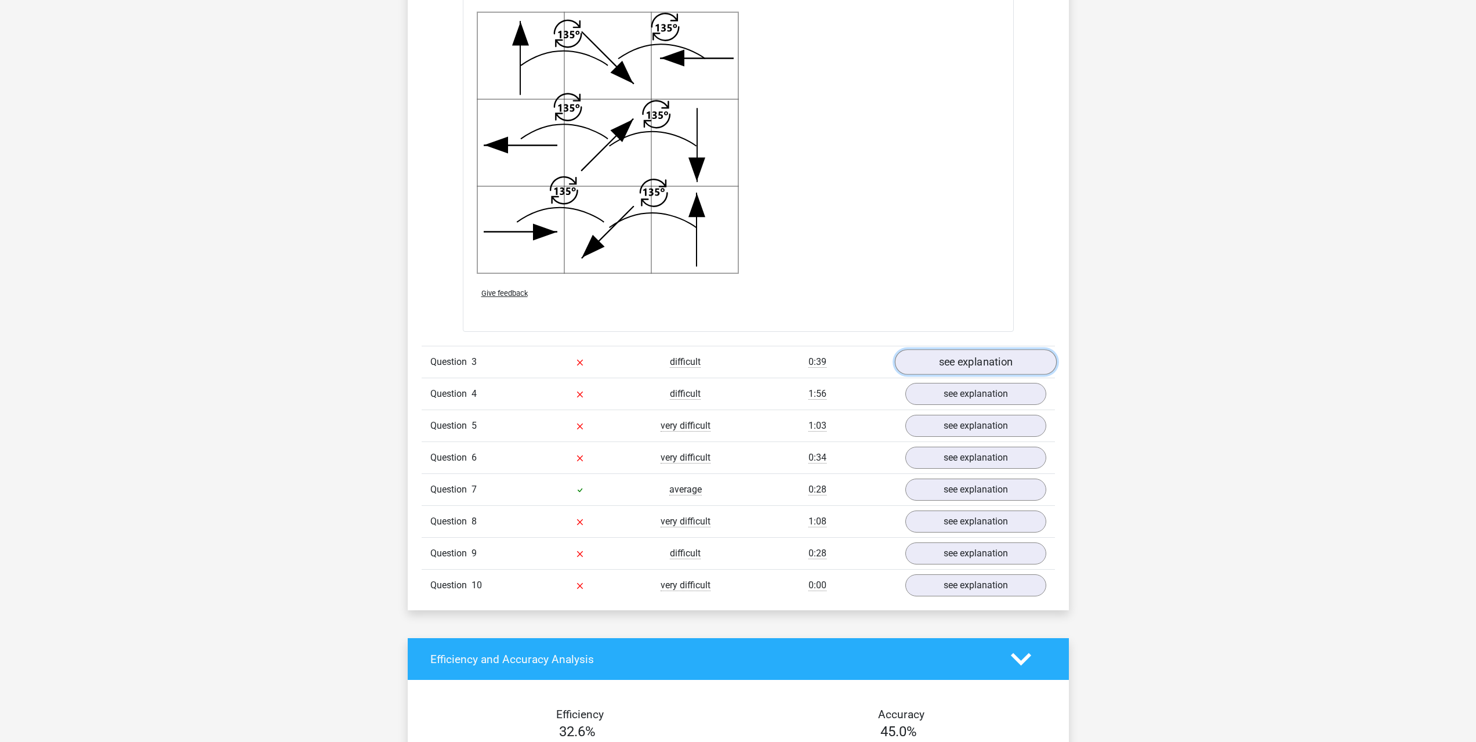
click at [976, 359] on link "see explanation" at bounding box center [975, 362] width 162 height 26
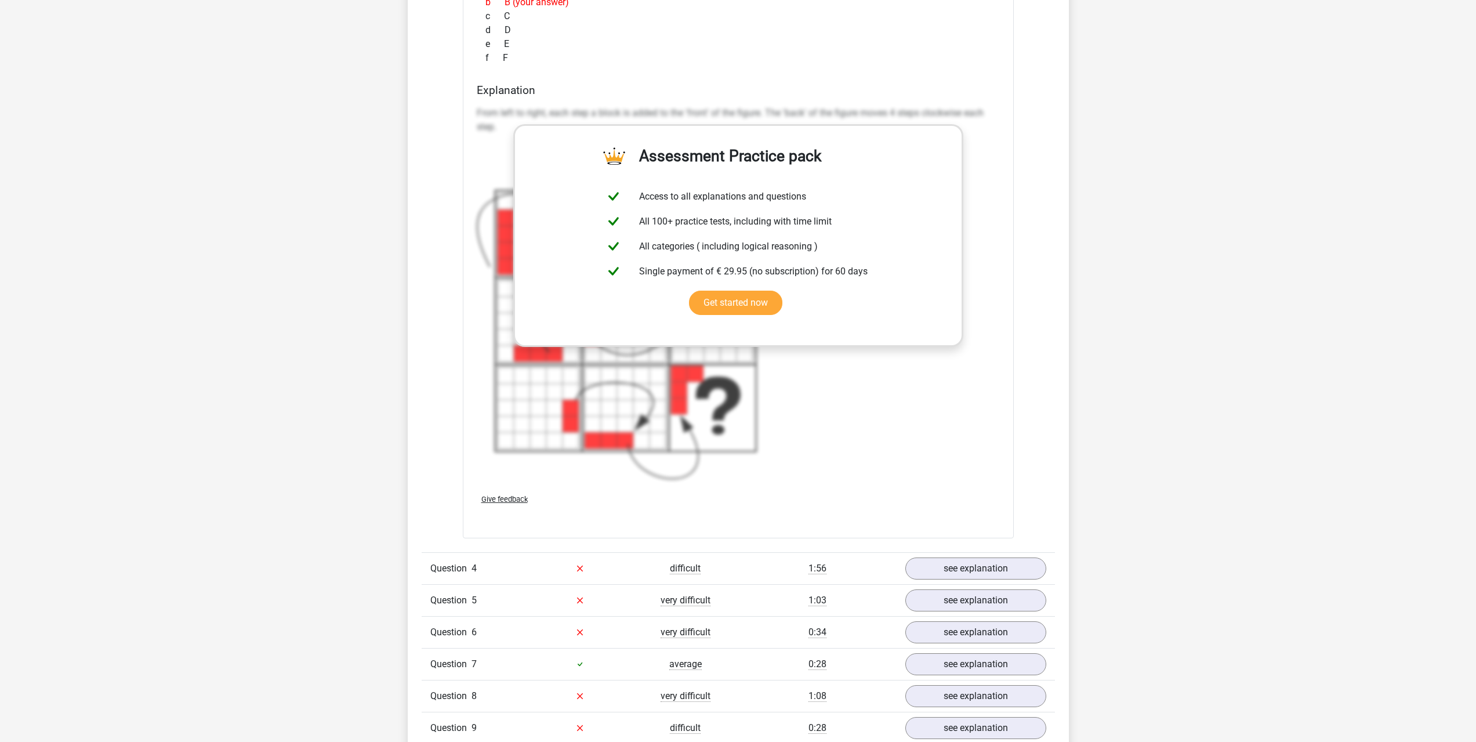
scroll to position [3015, 0]
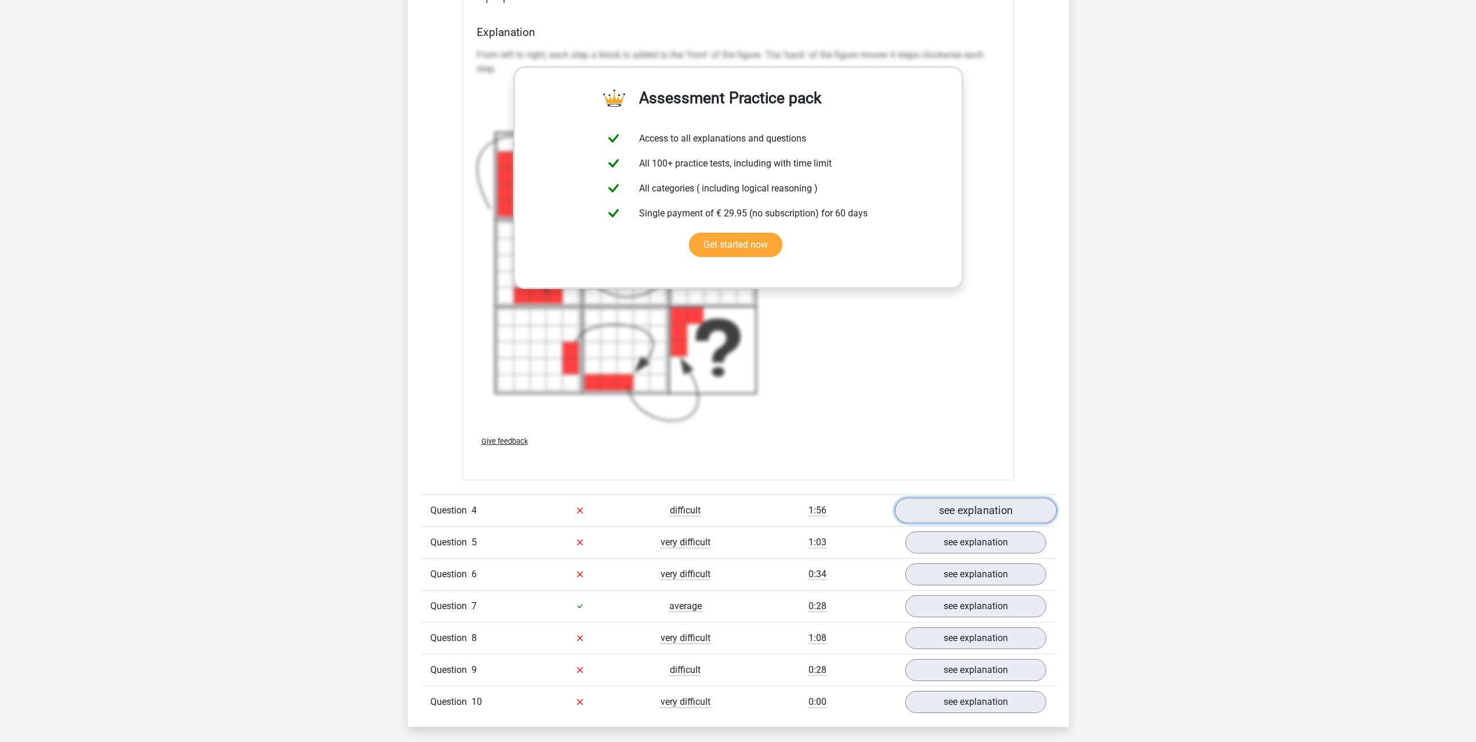
click at [933, 513] on link "see explanation" at bounding box center [975, 510] width 162 height 26
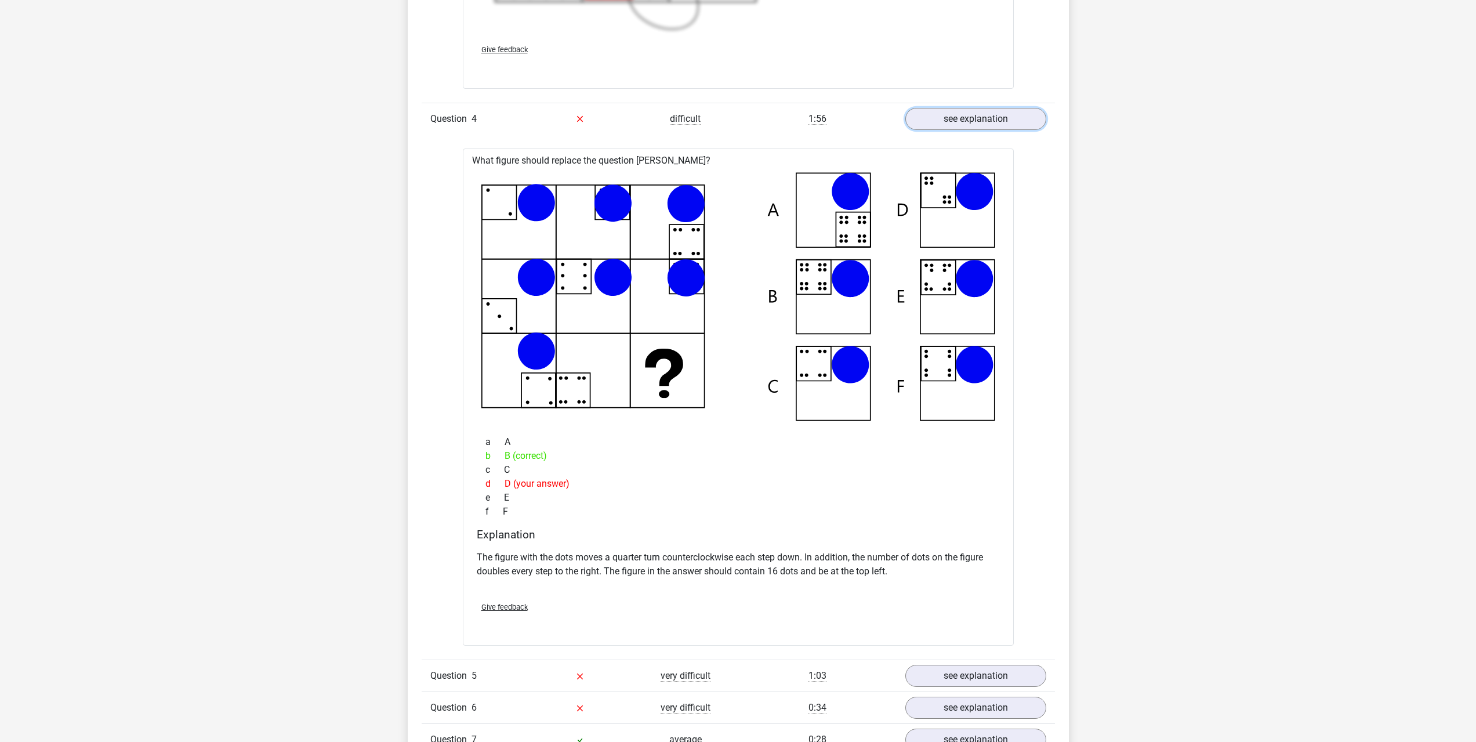
scroll to position [3421, 0]
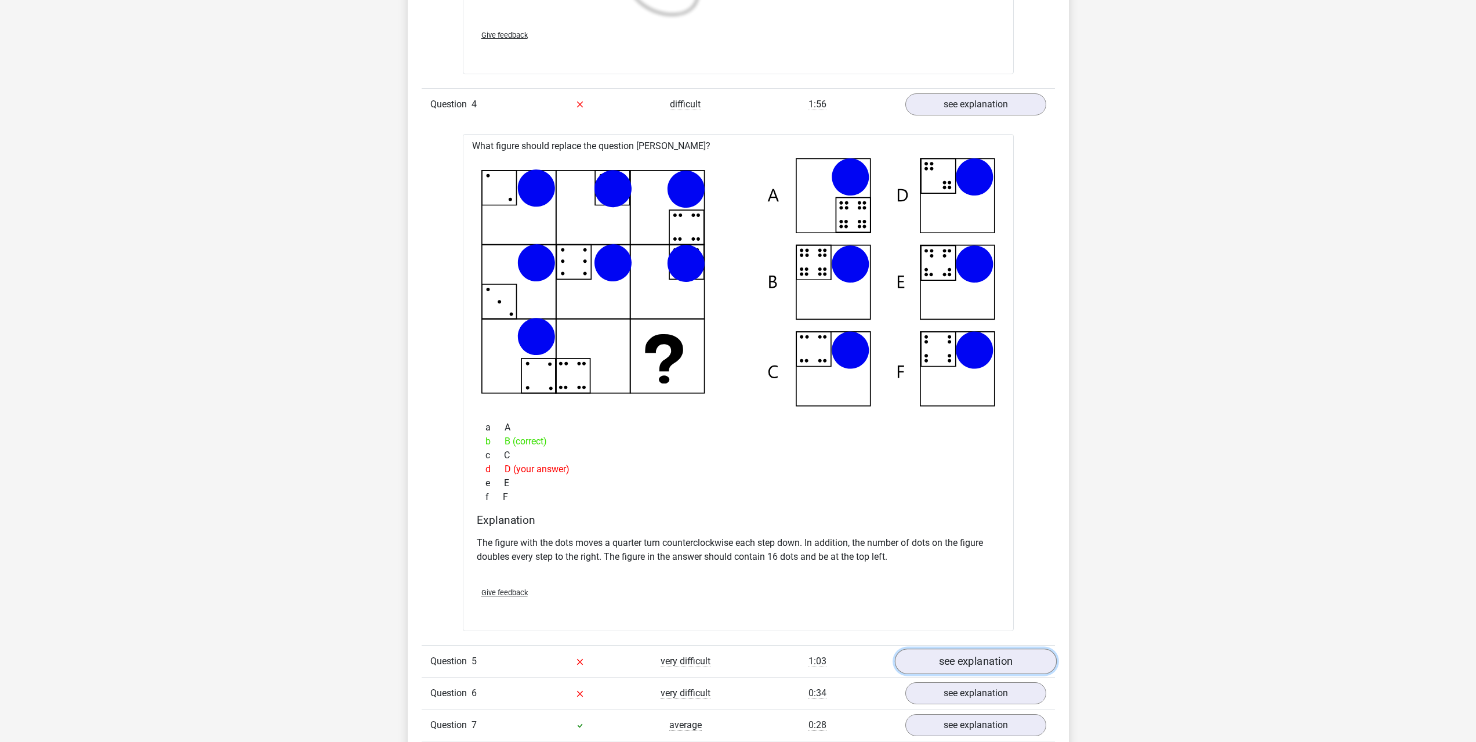
click at [924, 666] on link "see explanation" at bounding box center [975, 661] width 162 height 26
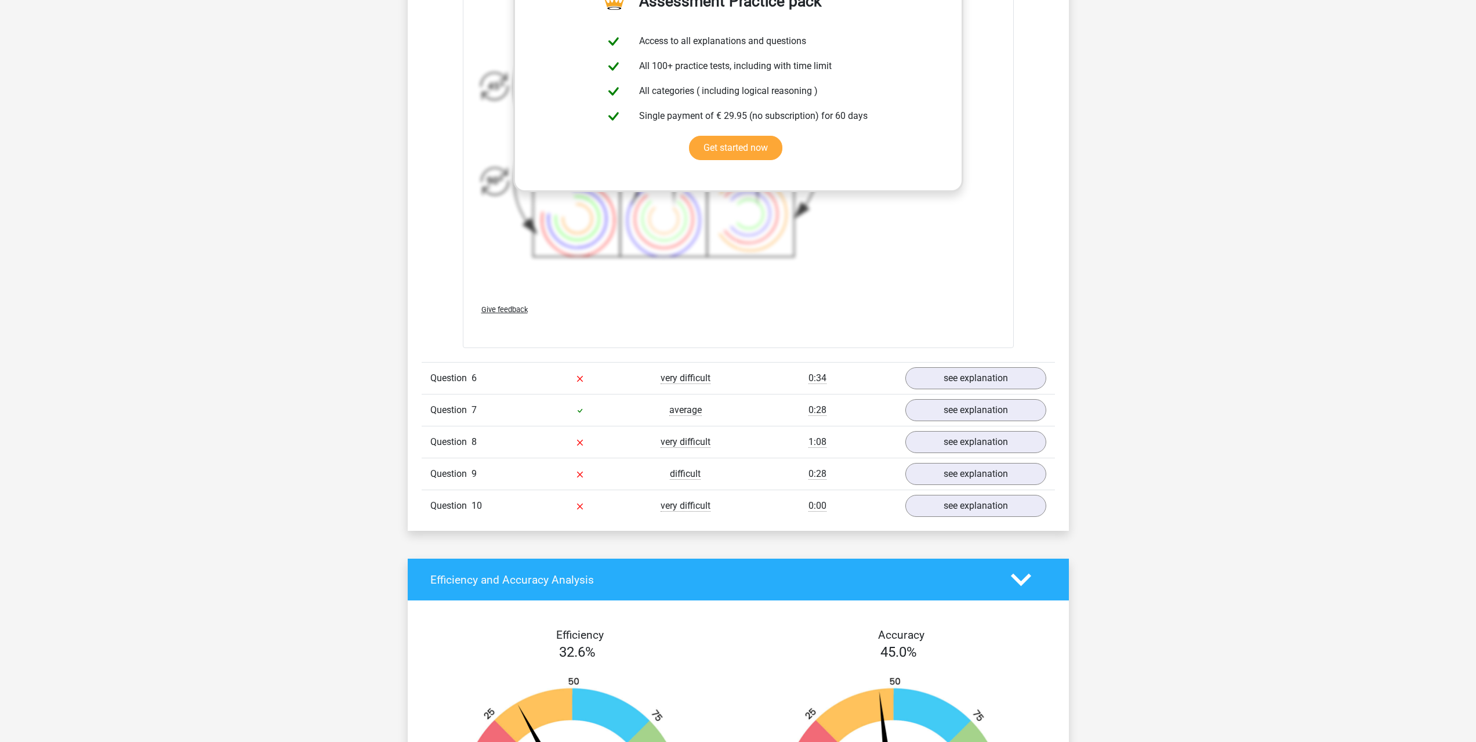
scroll to position [4581, 0]
click at [956, 380] on link "see explanation" at bounding box center [975, 378] width 162 height 26
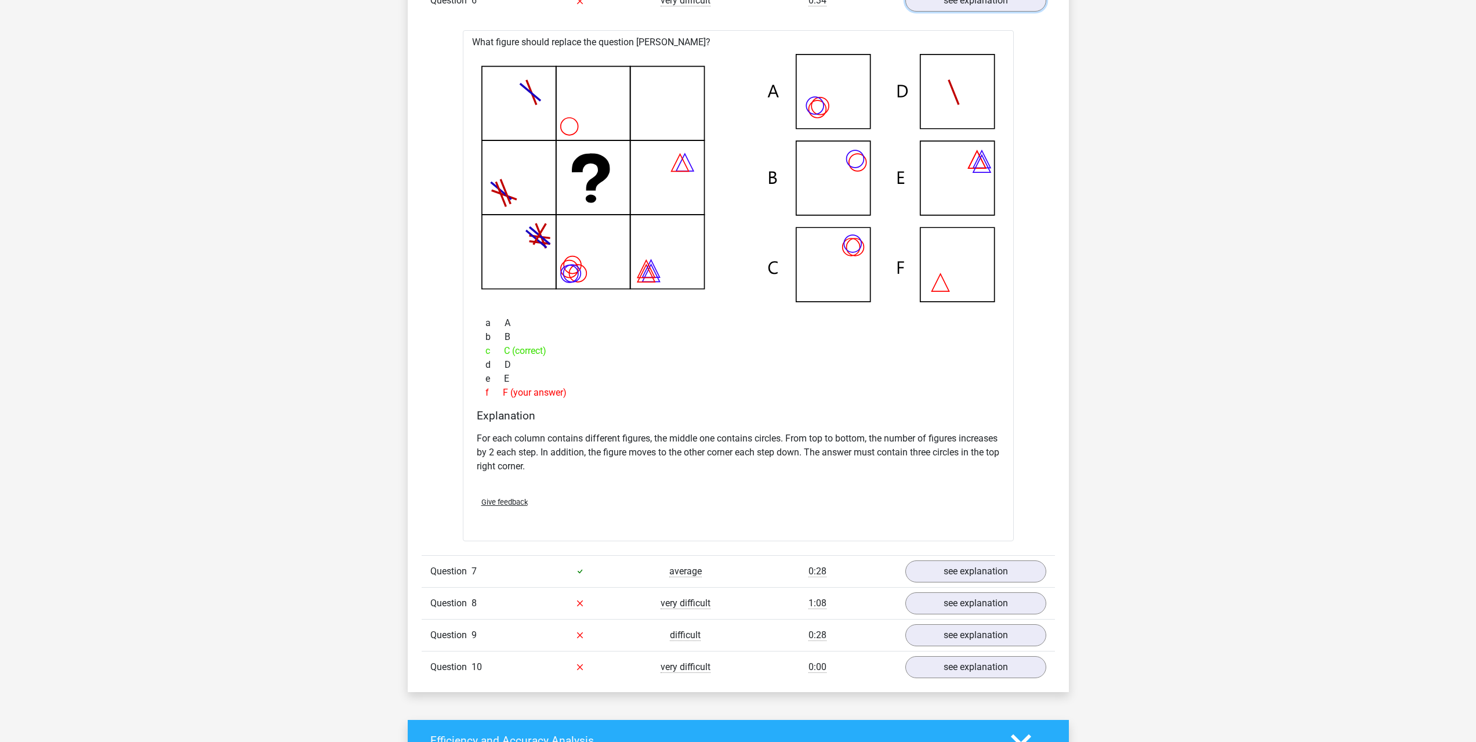
scroll to position [5160, 0]
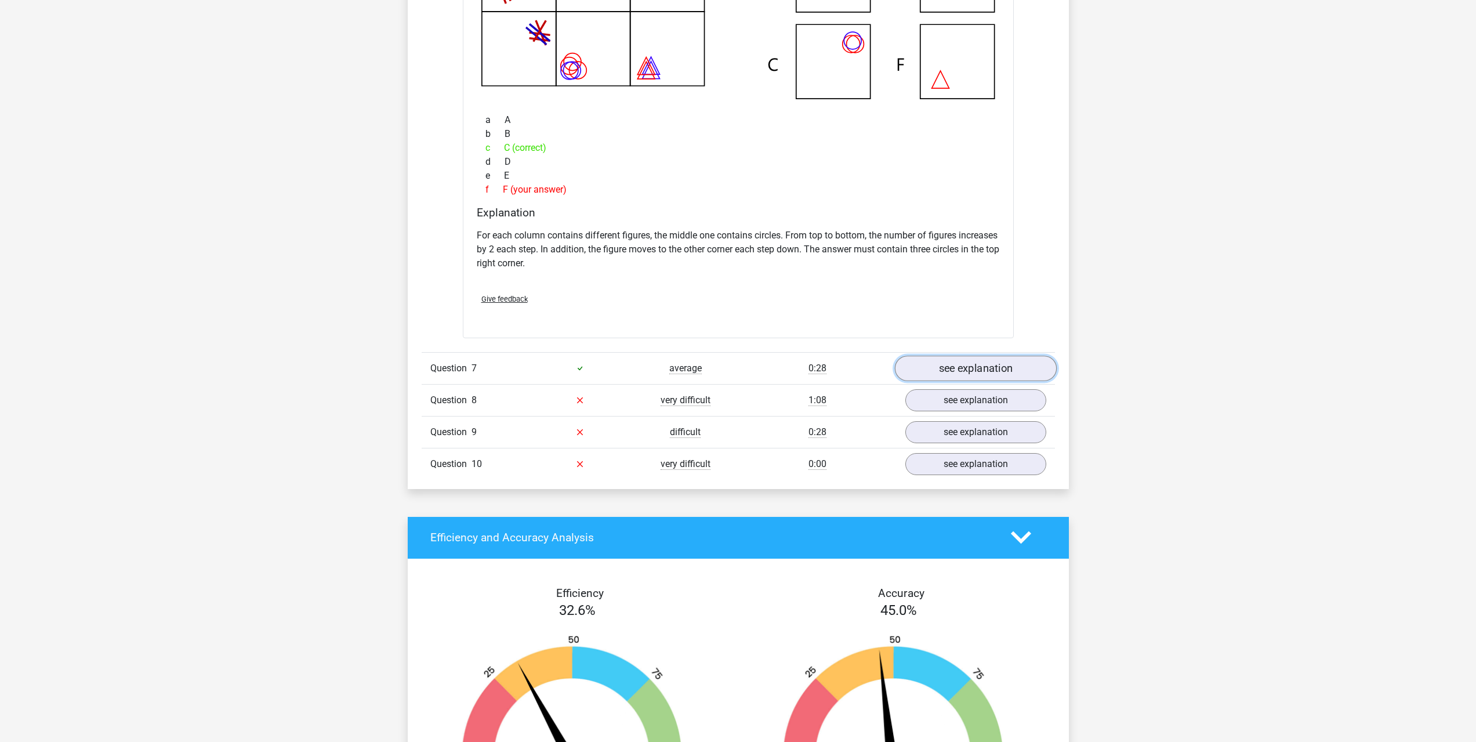
click at [979, 365] on link "see explanation" at bounding box center [975, 368] width 162 height 26
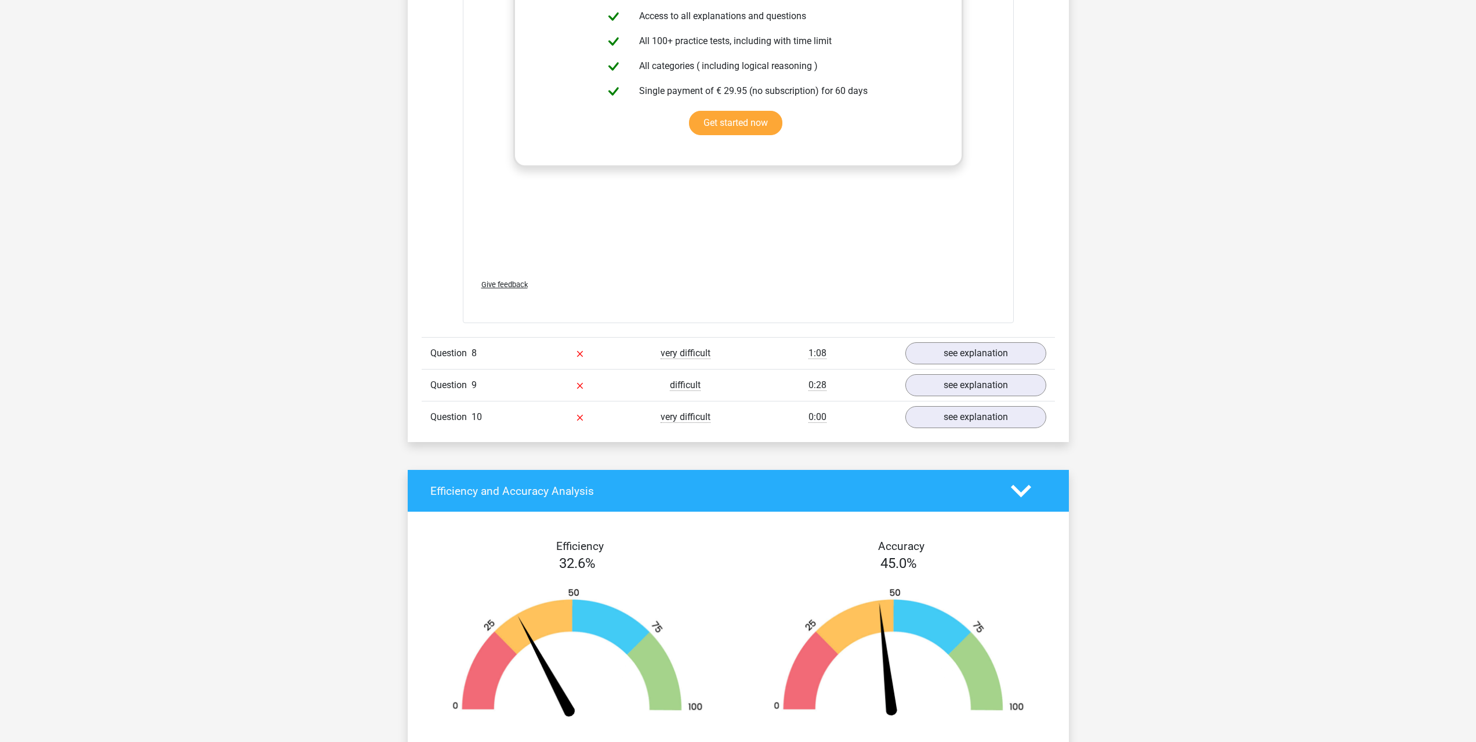
scroll to position [6030, 0]
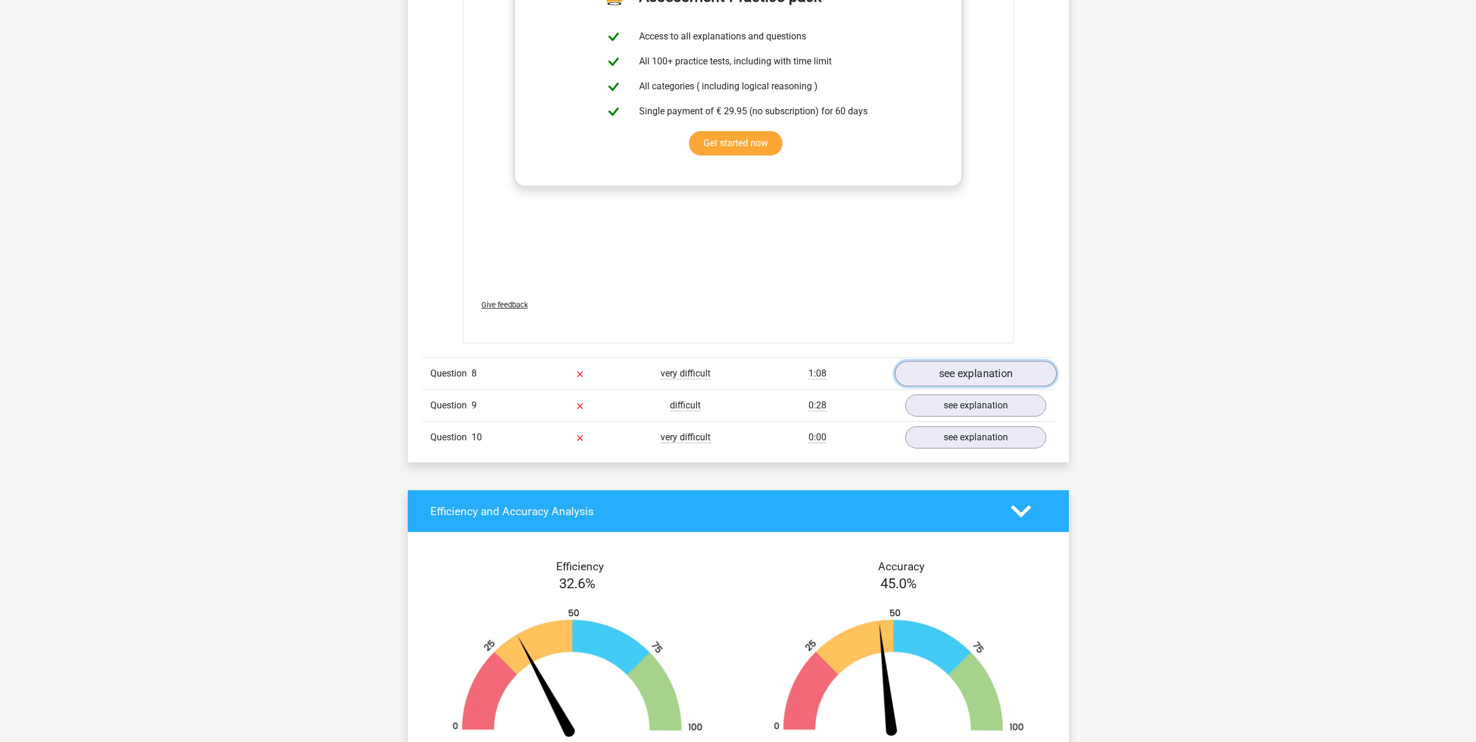
click at [965, 378] on link "see explanation" at bounding box center [975, 374] width 162 height 26
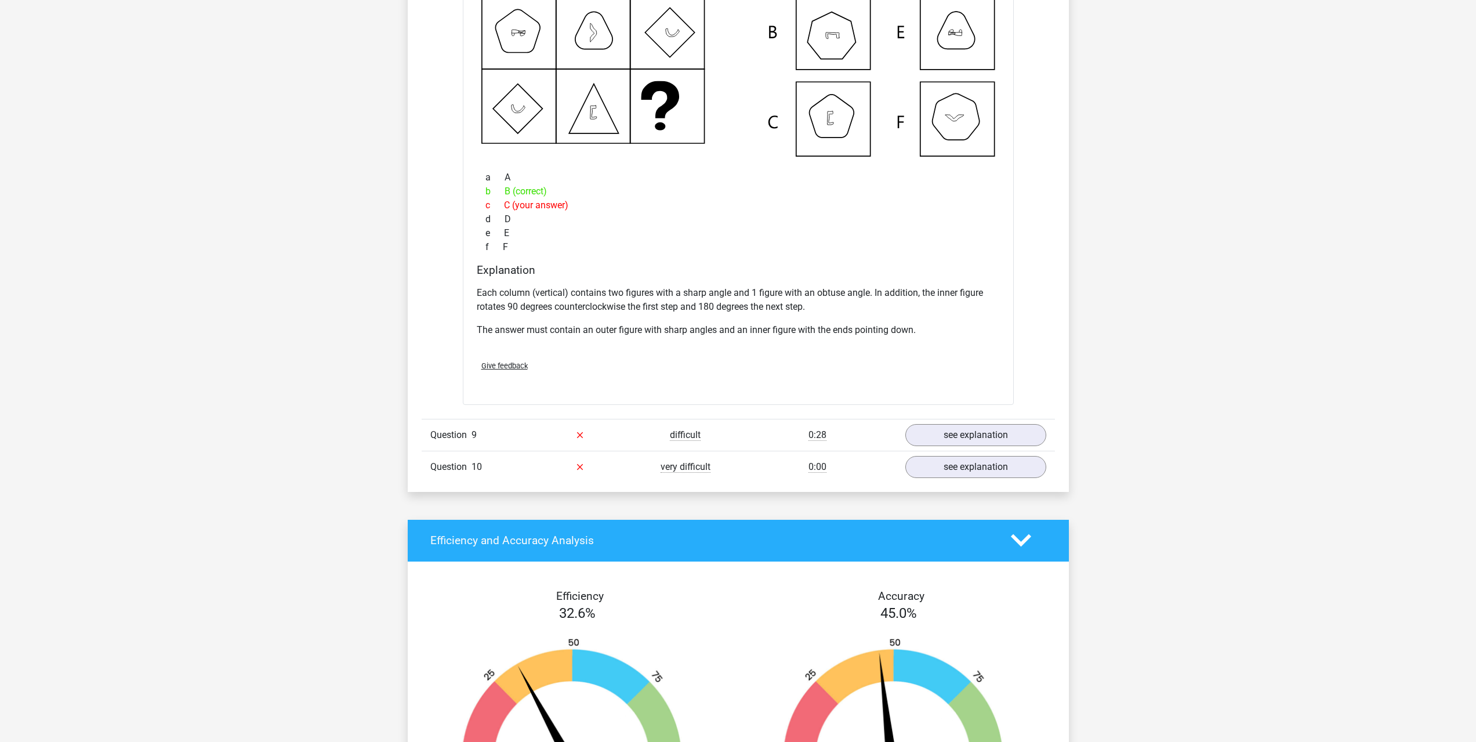
scroll to position [6552, 0]
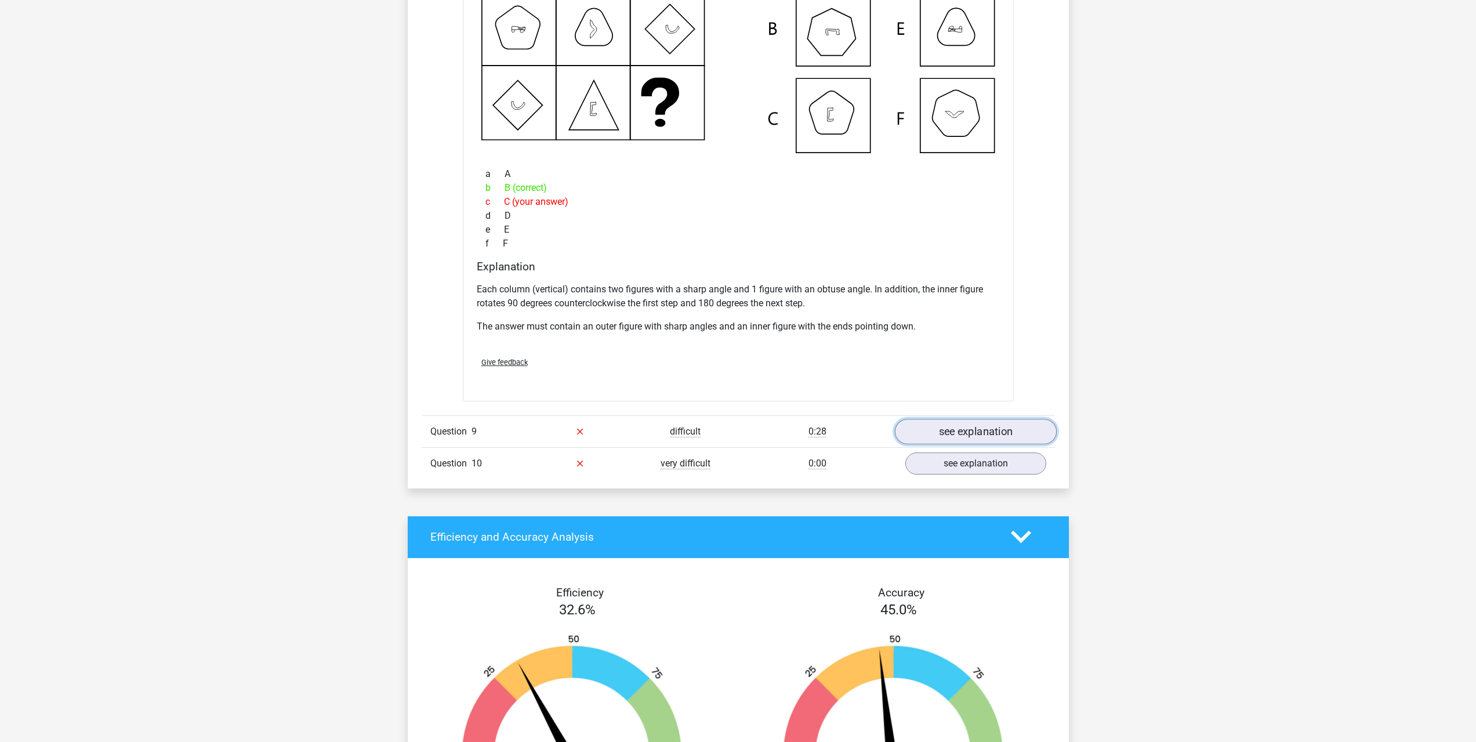
click at [970, 440] on link "see explanation" at bounding box center [975, 432] width 162 height 26
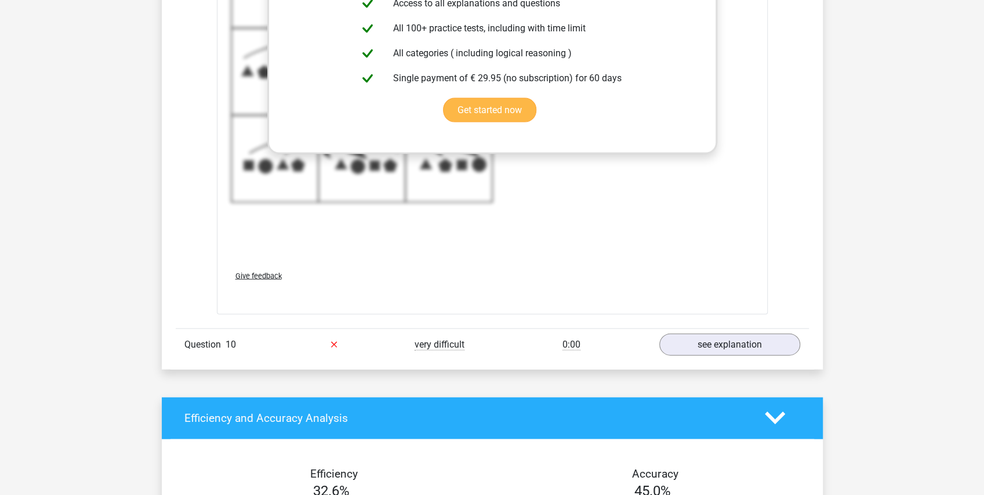
scroll to position [7557, 0]
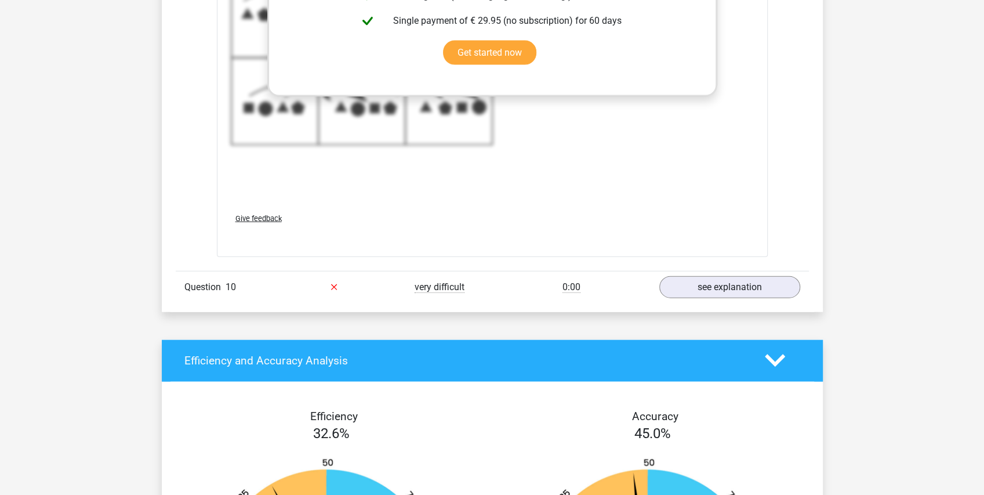
click at [219, 280] on span "Question" at bounding box center [204, 287] width 41 height 14
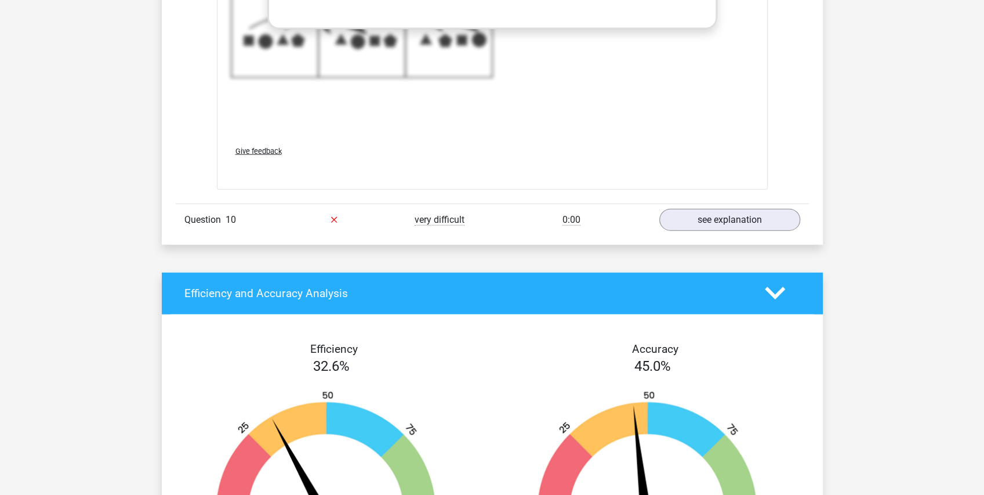
scroll to position [7634, 0]
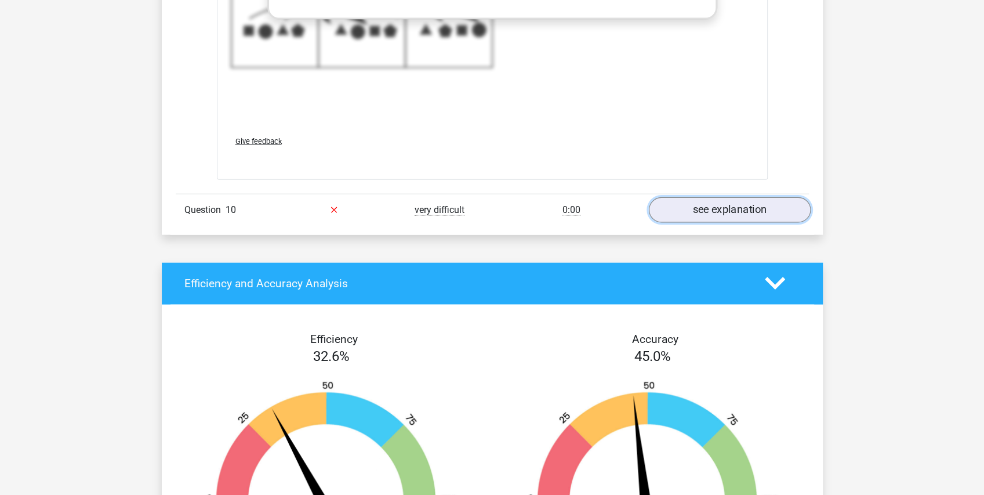
click at [709, 201] on link "see explanation" at bounding box center [729, 210] width 162 height 26
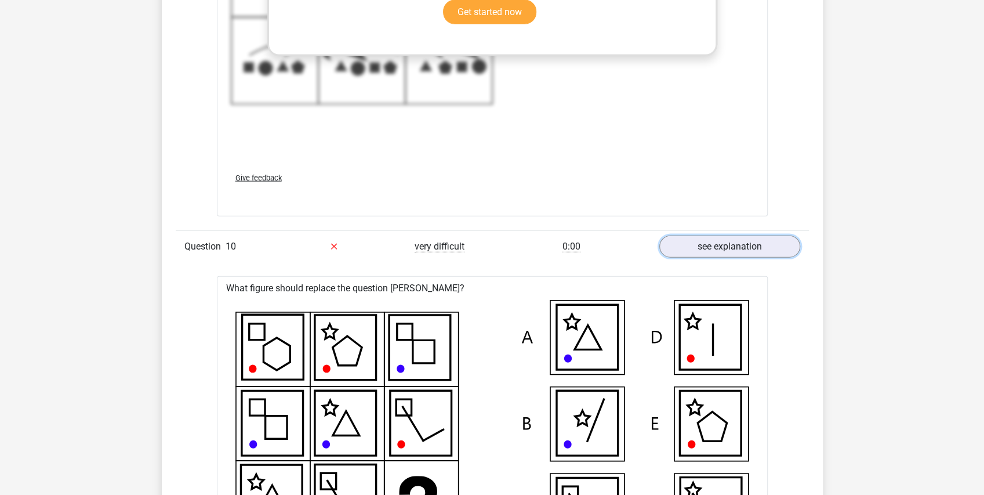
scroll to position [7750, 0]
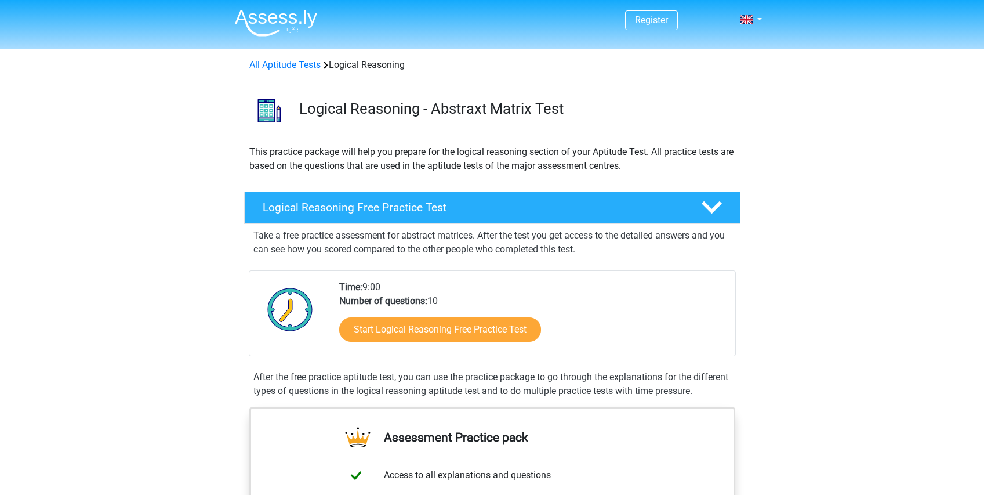
scroll to position [270, 0]
